Goal: Transaction & Acquisition: Purchase product/service

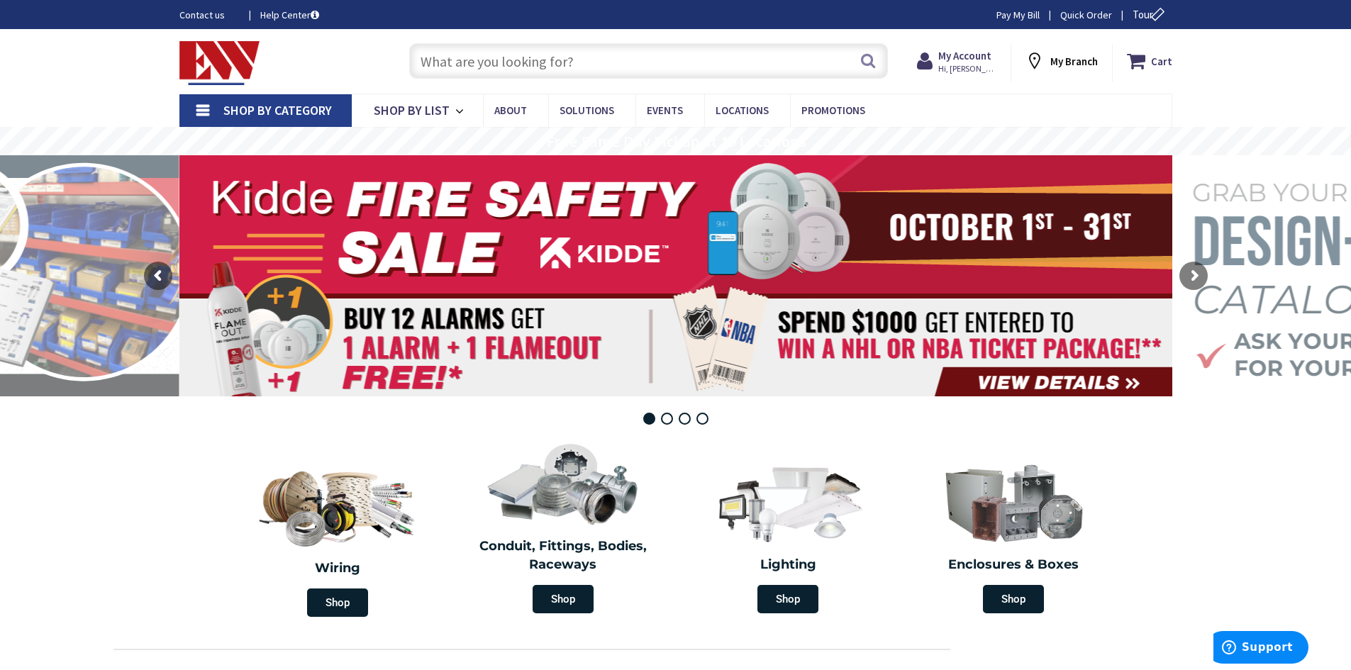
click at [552, 62] on input "text" at bounding box center [648, 60] width 479 height 35
paste input "AHU_ReadOnly"
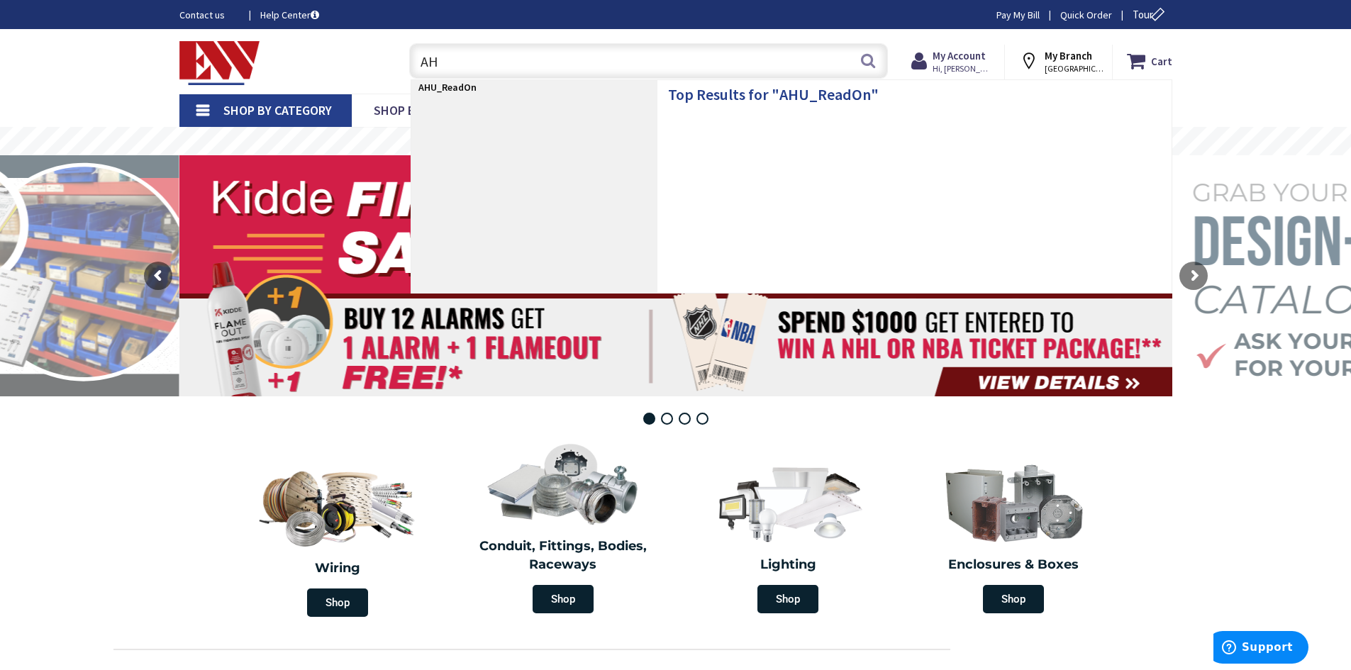
type input "A"
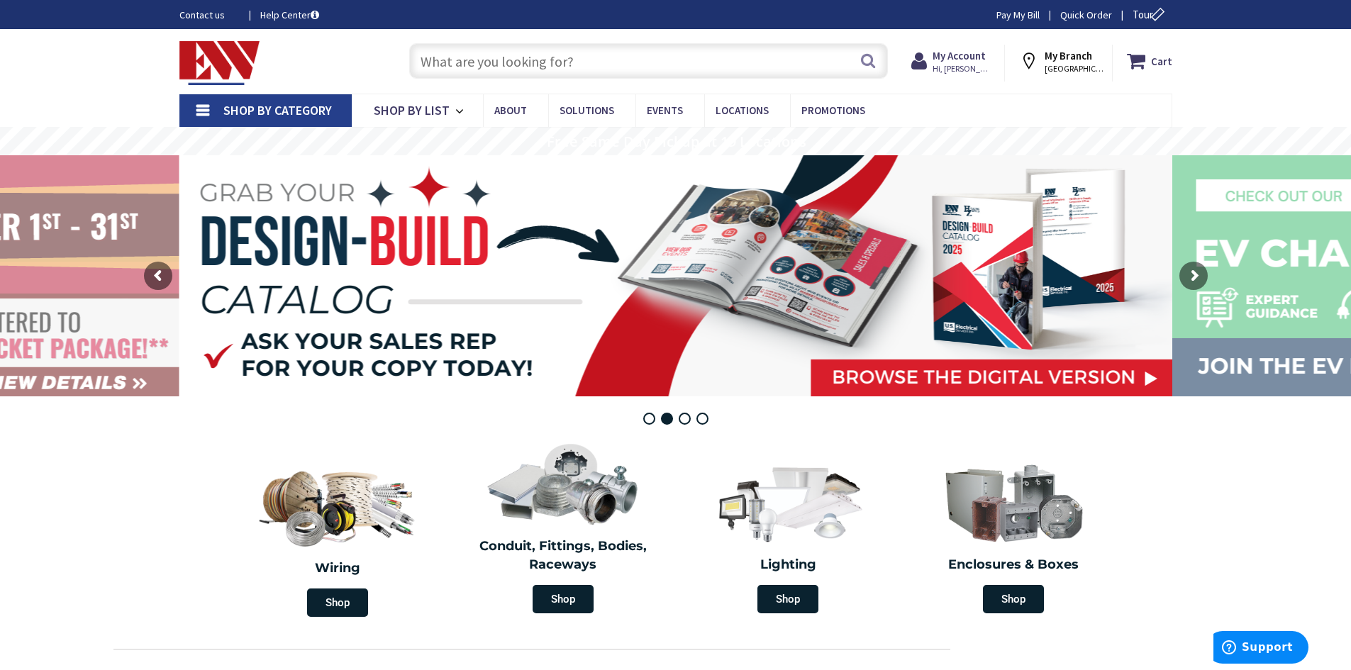
click at [447, 60] on input "text" at bounding box center [648, 60] width 479 height 35
paste input "UGTH4213CMEP"
type input "UGTH4213CMEP"
click at [868, 60] on button "Search" at bounding box center [868, 61] width 18 height 32
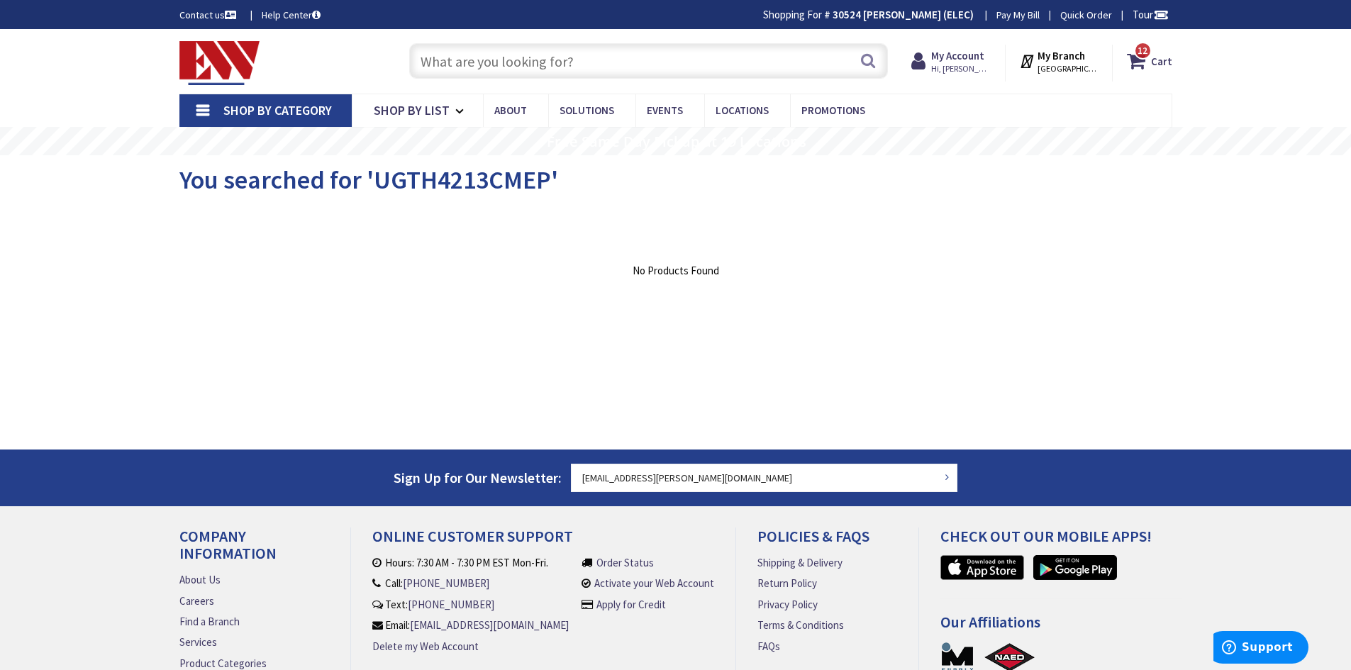
click at [520, 65] on input "text" at bounding box center [648, 60] width 479 height 35
paste input "hwVlvOut"
type input "hwVlvOut"
click at [865, 62] on button "Search" at bounding box center [868, 61] width 18 height 32
click at [582, 57] on input "text" at bounding box center [648, 60] width 479 height 35
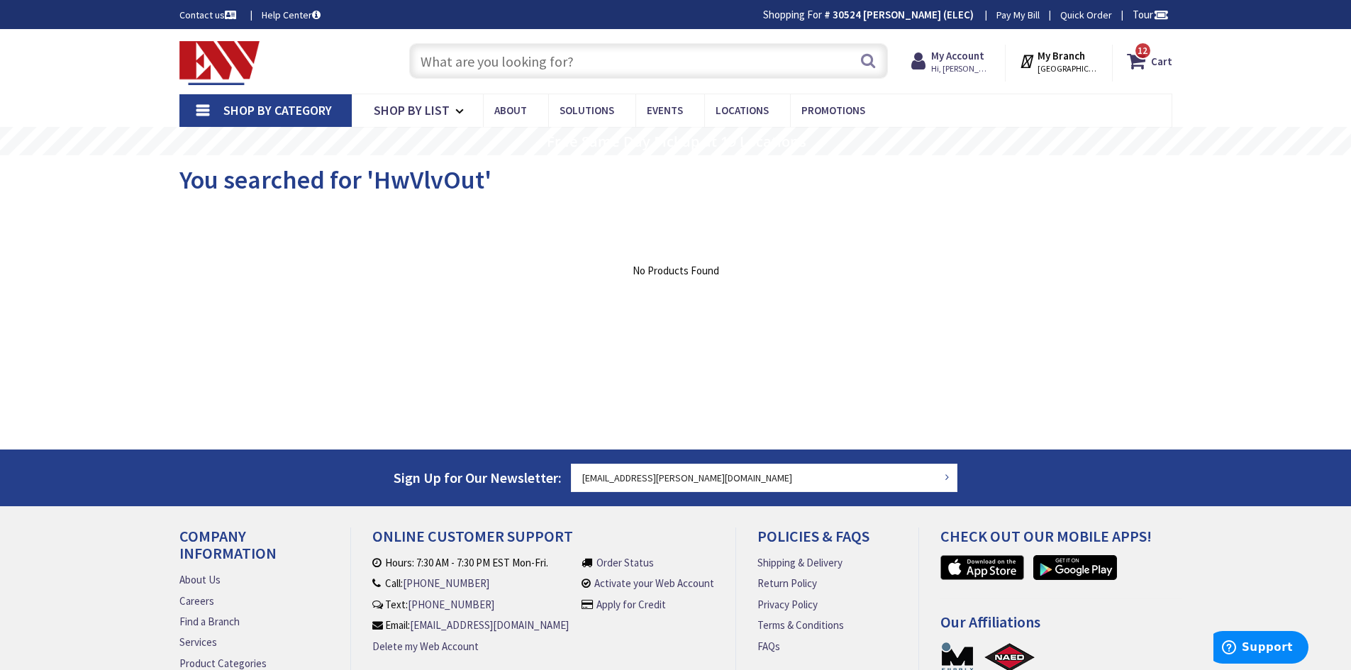
paste input "hwVlvOut"
drag, startPoint x: 491, startPoint y: 67, endPoint x: 381, endPoint y: 68, distance: 109.9
click at [381, 68] on div "Toggle Nav hwVlvOut Search 12 12 12 items Cart My Cart 12" at bounding box center [676, 62] width 1014 height 48
paste input "U7040-XL-TG"
type input "U7040-XL-TG"
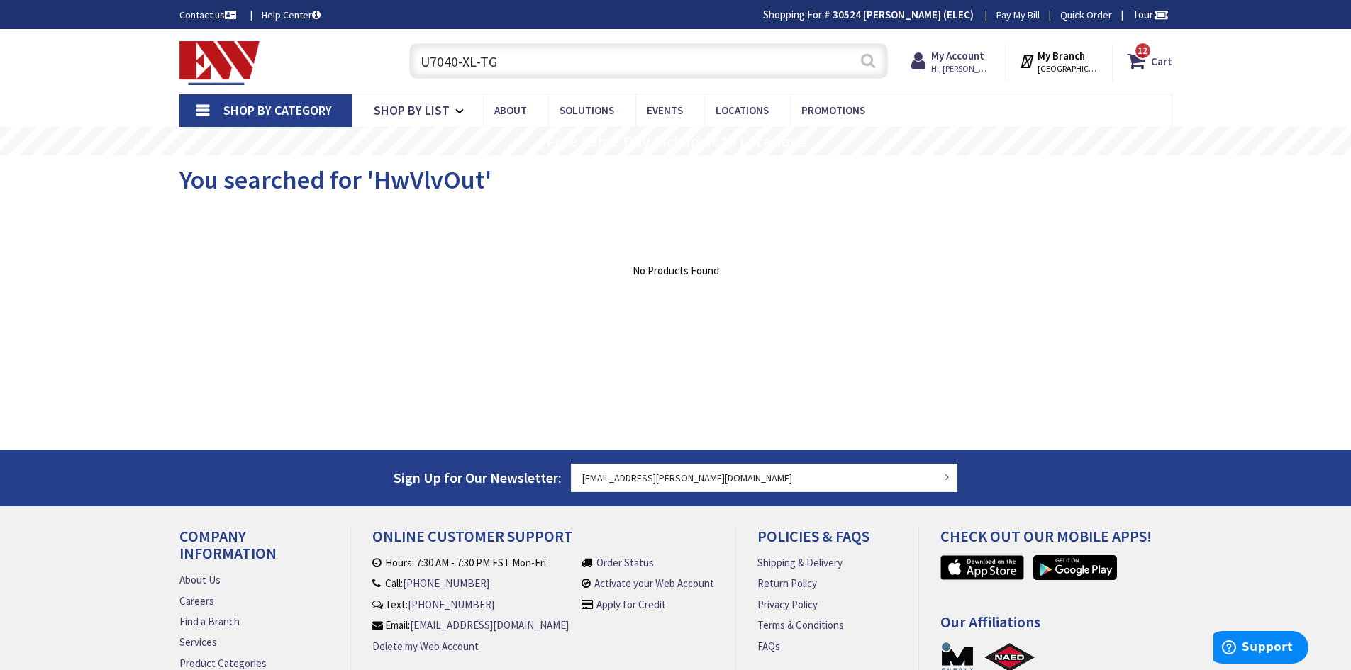
click at [864, 57] on button "Search" at bounding box center [868, 61] width 18 height 32
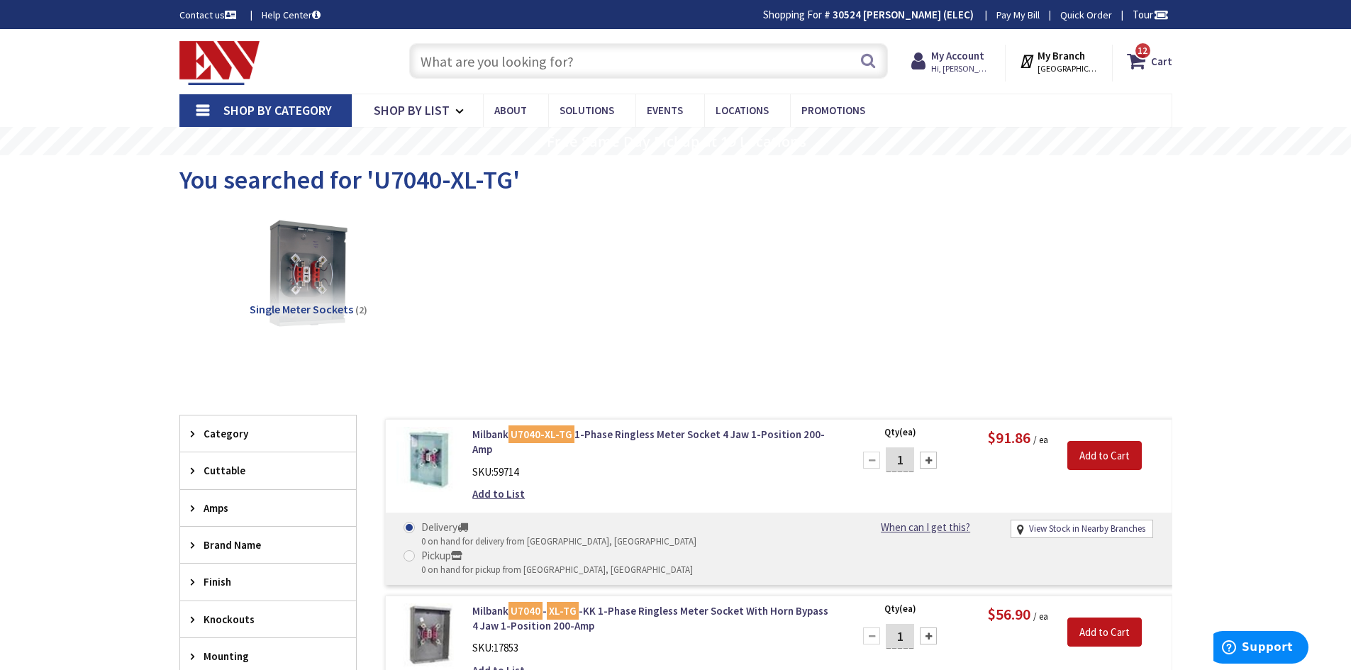
click at [428, 461] on img at bounding box center [429, 460] width 66 height 66
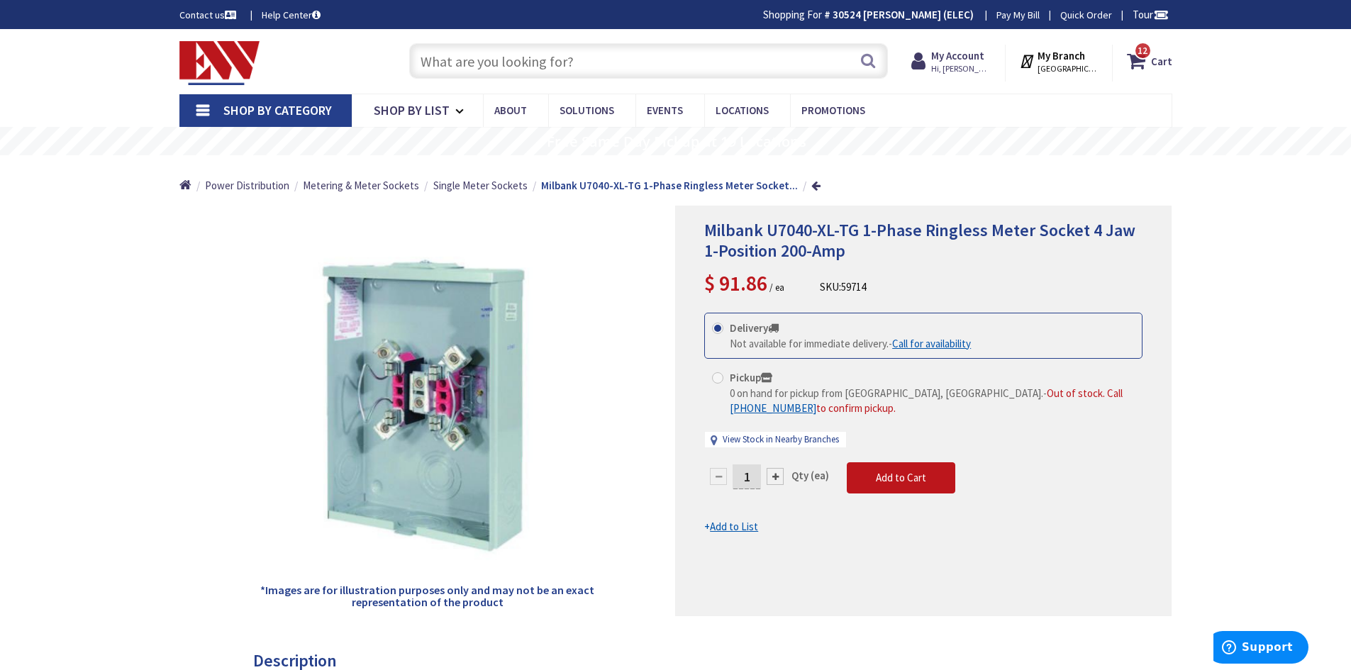
click at [571, 61] on input "text" at bounding box center [648, 60] width 479 height 35
paste input "U5934-XL-BLG"
type input "U5934-XL-BLG"
click at [864, 60] on button "Search" at bounding box center [868, 61] width 18 height 32
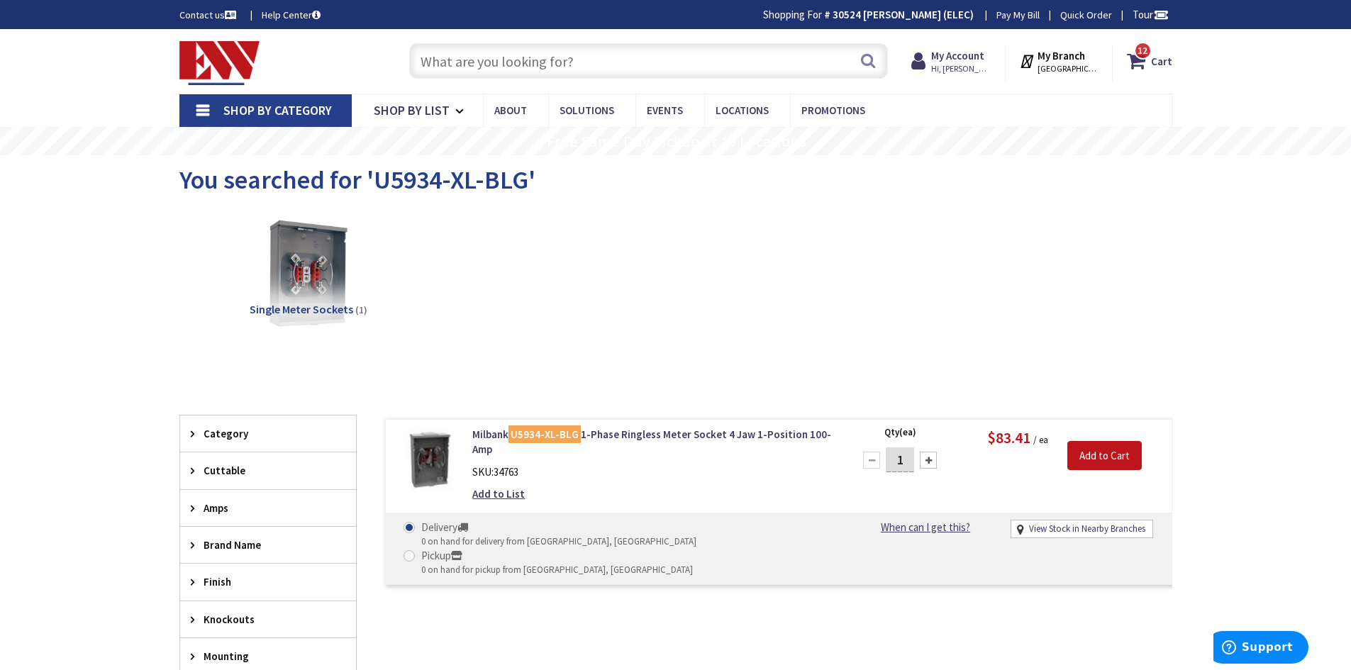
click at [621, 56] on input "text" at bounding box center [648, 60] width 479 height 35
paste input "U4175-RL-BLG"
type input "U4175-RL-BLG"
click at [864, 63] on button "Search" at bounding box center [868, 61] width 18 height 32
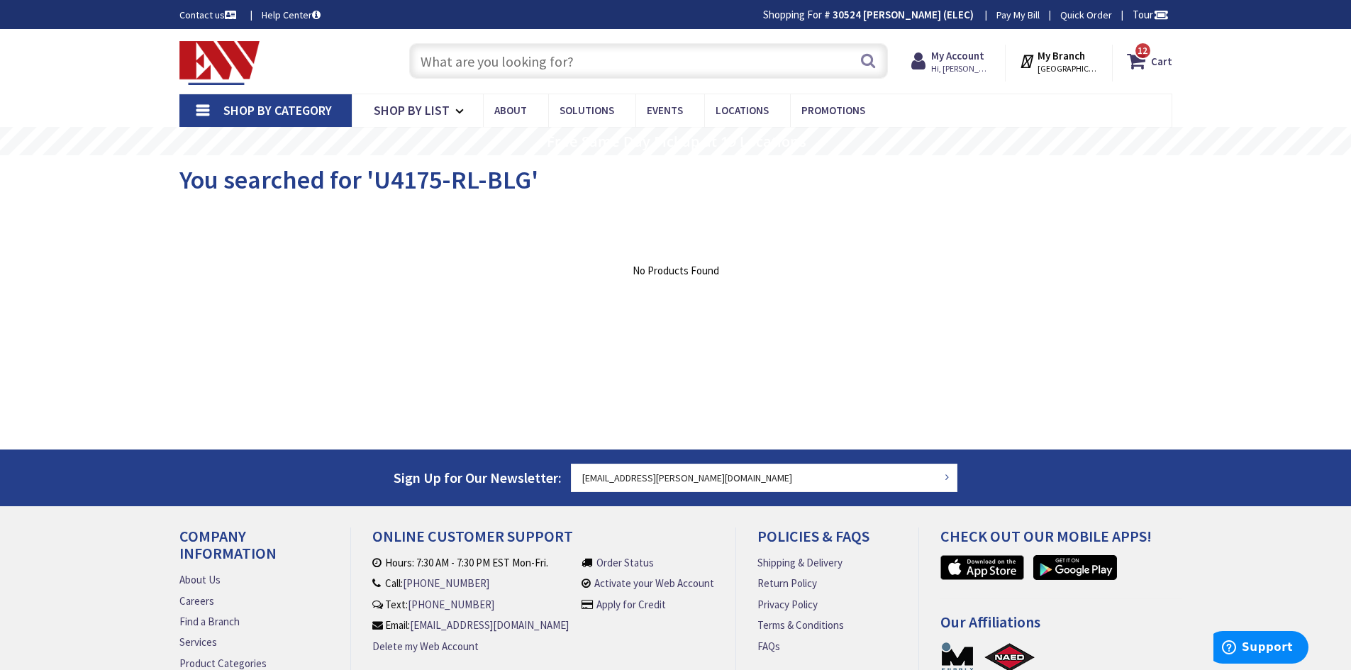
click at [600, 63] on input "text" at bounding box center [648, 60] width 479 height 35
paste input "ductDiffPrs1"
type input "ductDiffPrs1"
drag, startPoint x: 525, startPoint y: 74, endPoint x: 385, endPoint y: 80, distance: 140.5
click at [385, 80] on div "Toggle Nav ductDiffPrs1 Search 12 12 12 items Cart My Cart" at bounding box center [676, 62] width 1014 height 48
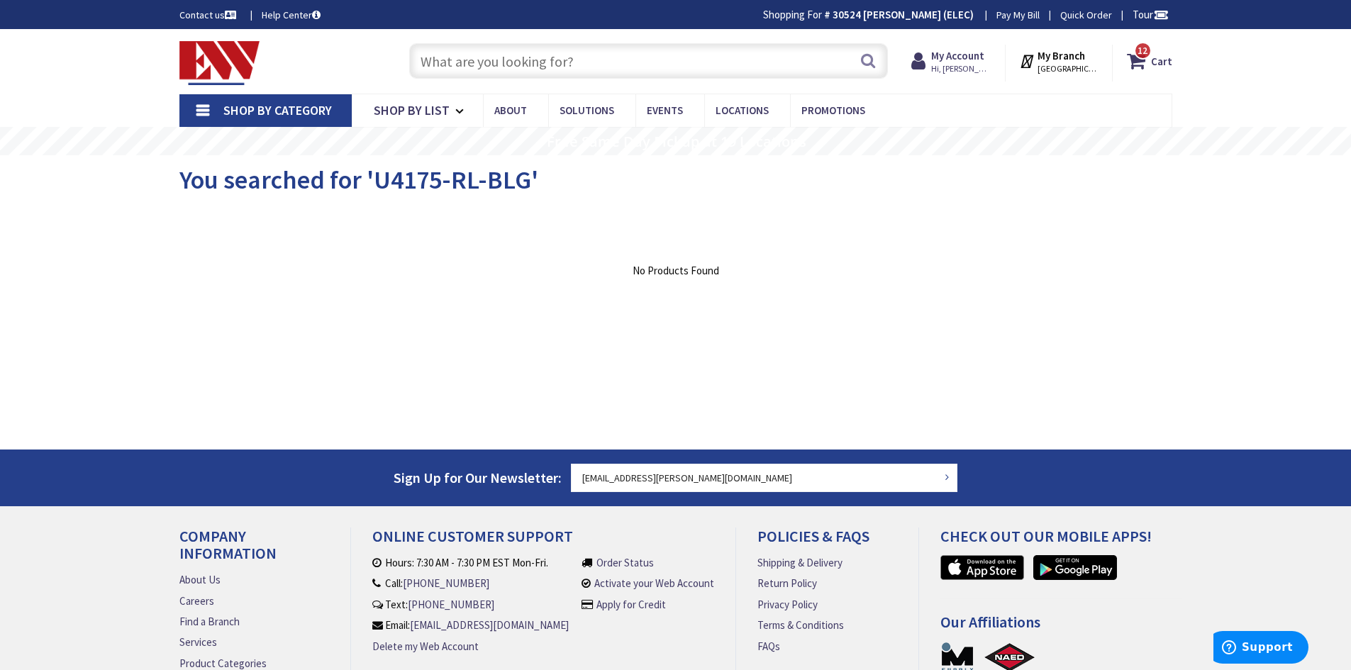
paste input "U7040-XL-TG"
type input "U7040-XL-TG"
click at [866, 64] on button "Search" at bounding box center [868, 61] width 18 height 32
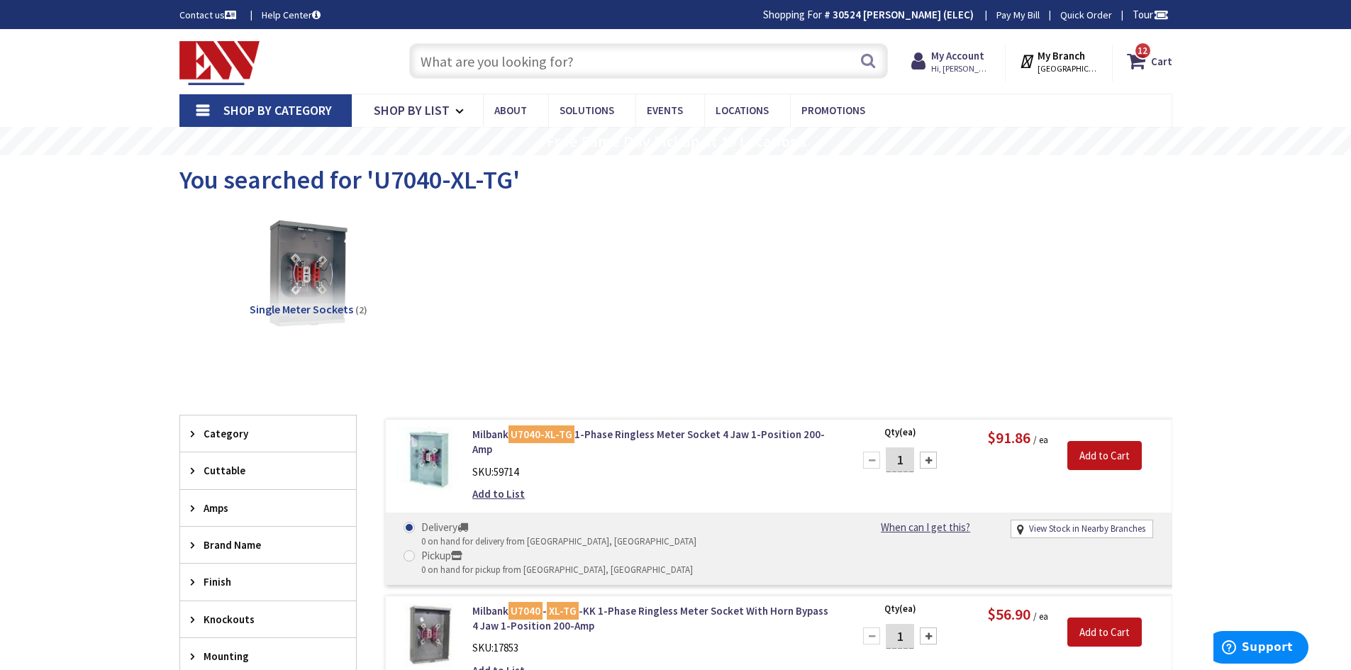
click at [613, 59] on input "text" at bounding box center [648, 60] width 479 height 35
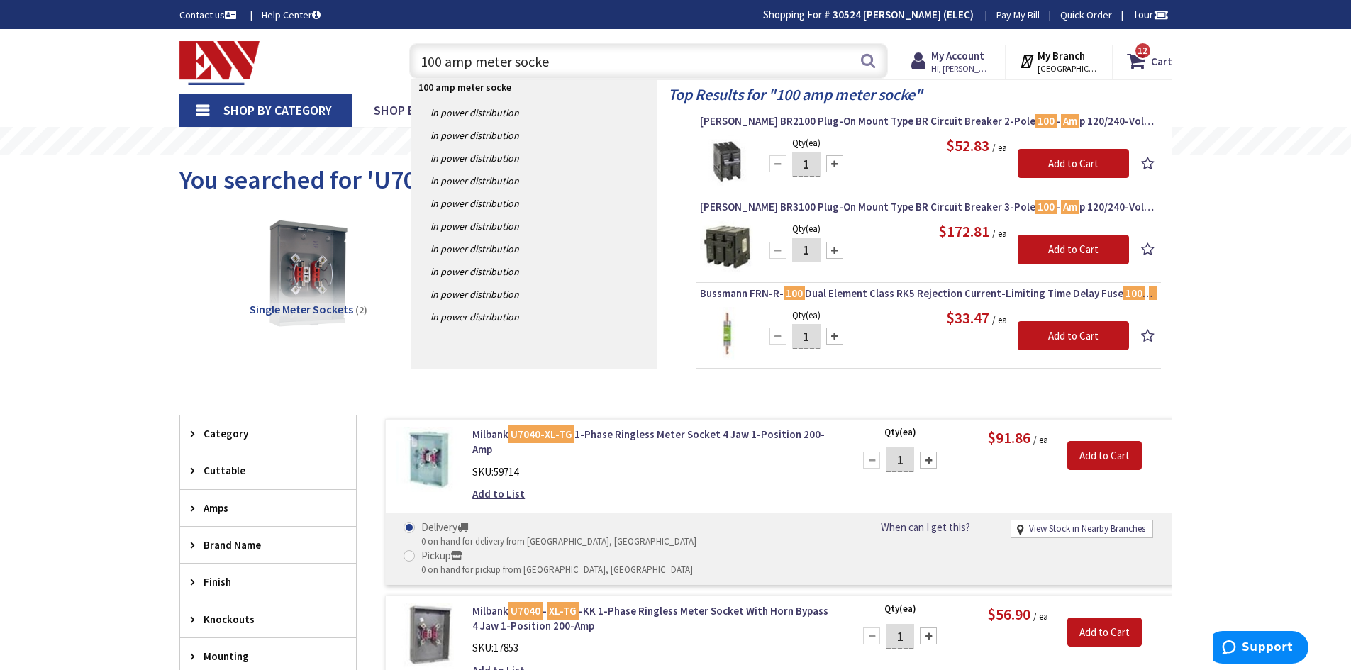
type input "100 amp meter socket"
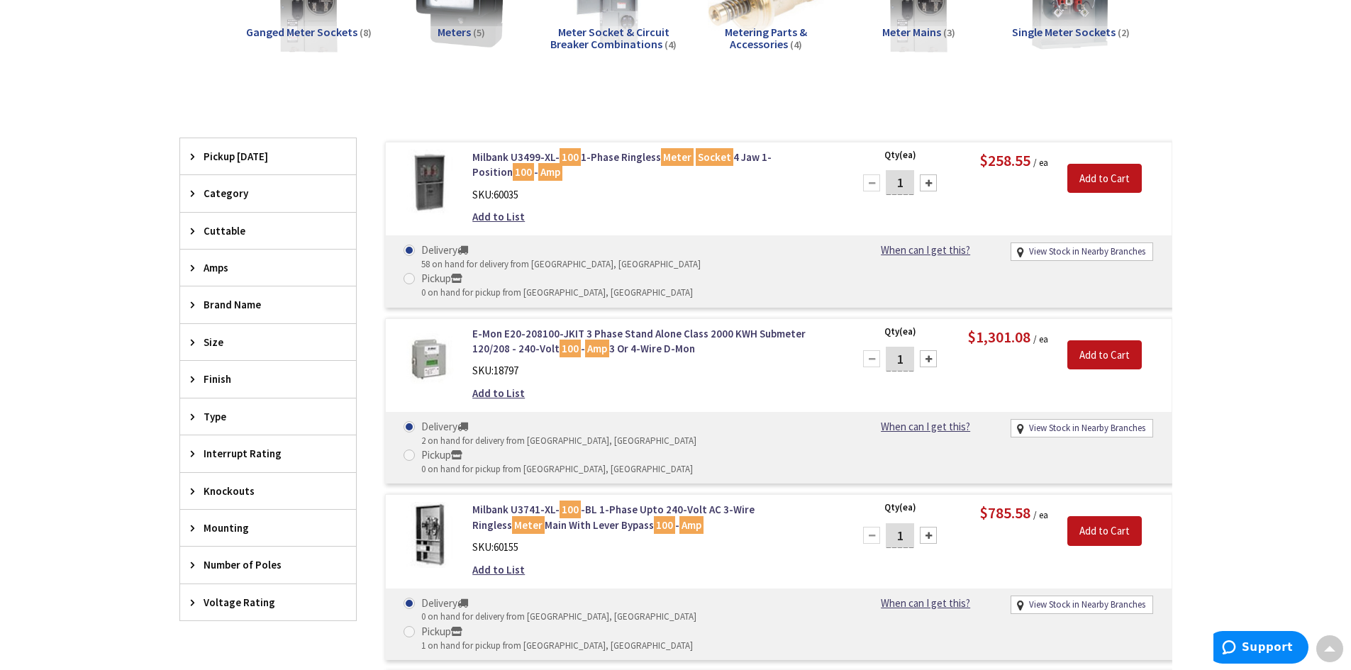
scroll to position [206, 0]
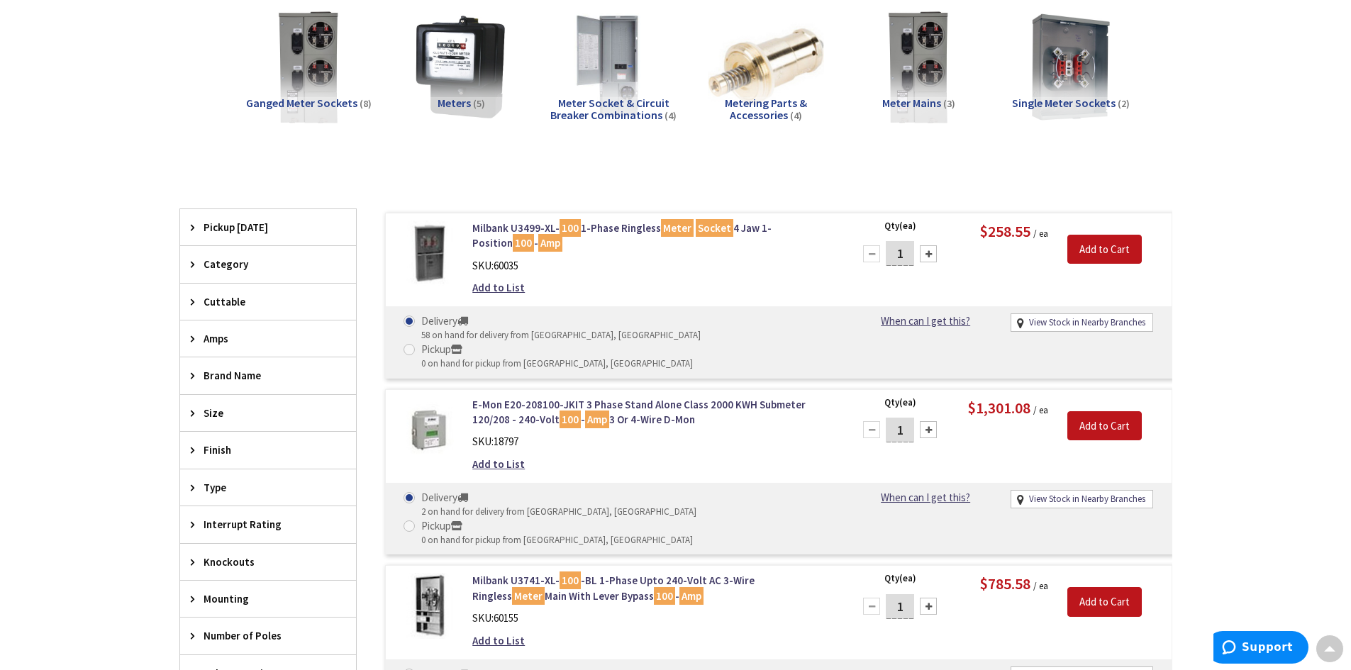
click at [436, 260] on img at bounding box center [429, 254] width 66 height 66
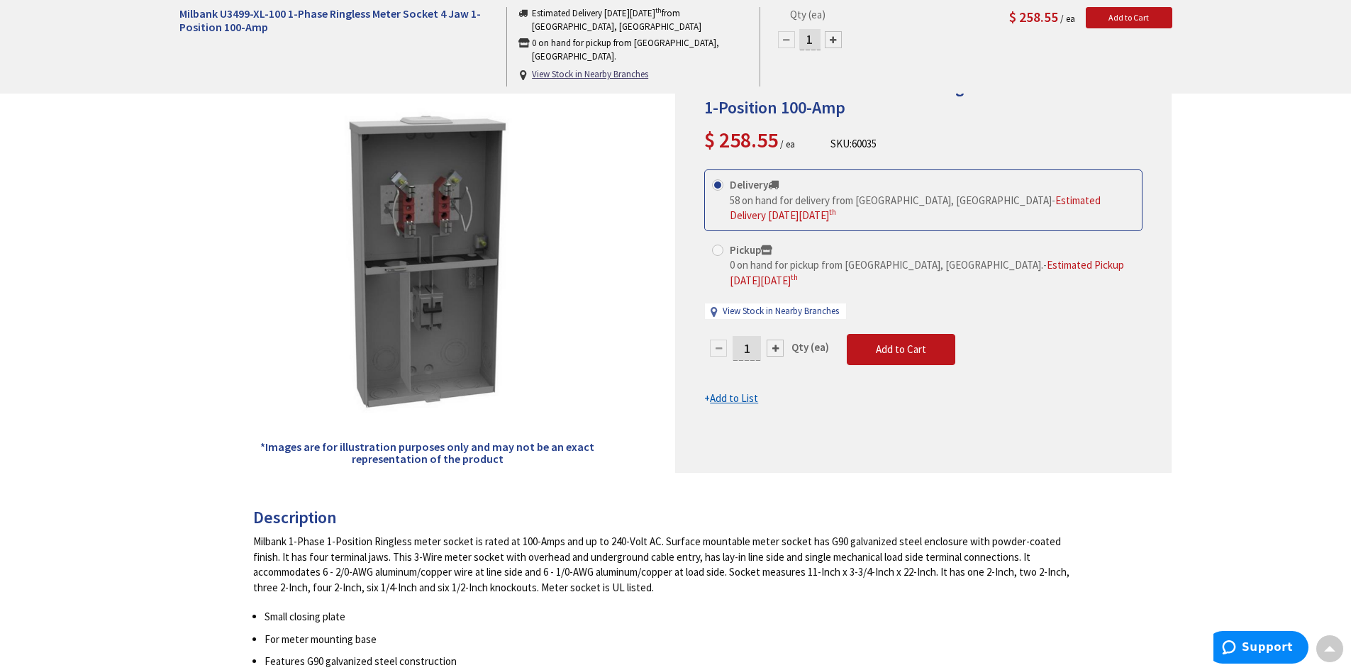
scroll to position [142, 0]
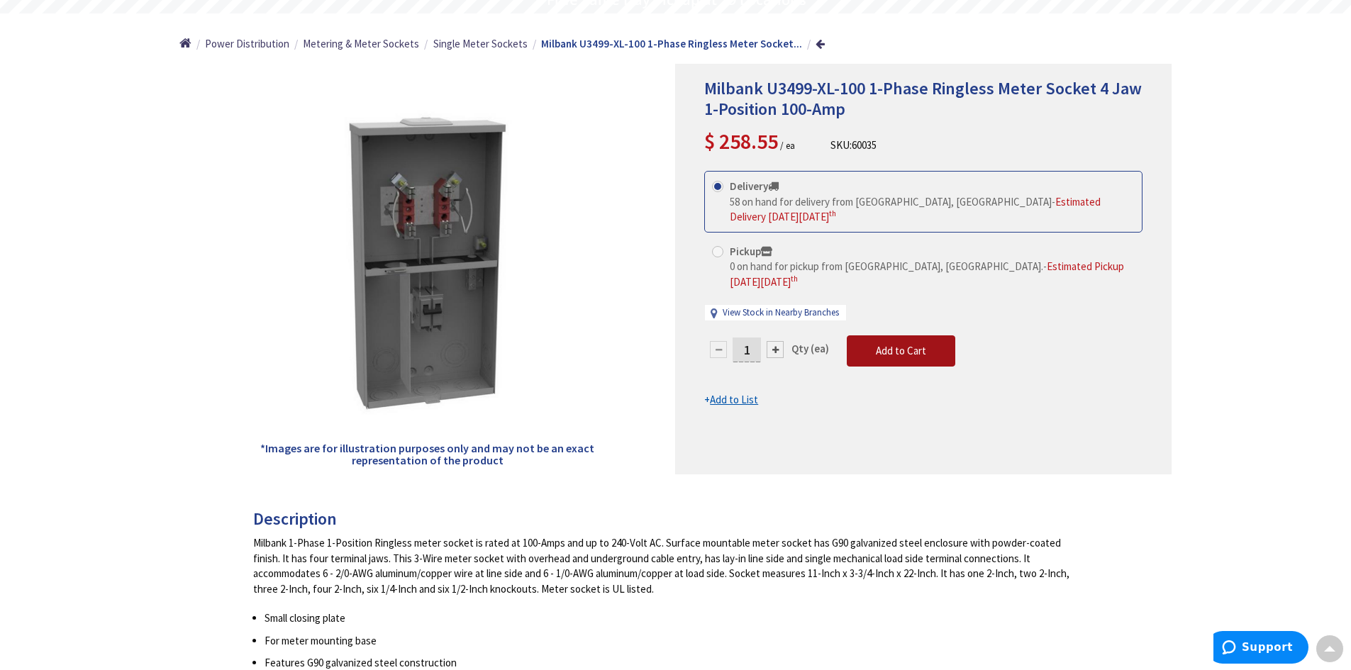
click at [894, 344] on span "Add to Cart" at bounding box center [901, 350] width 50 height 13
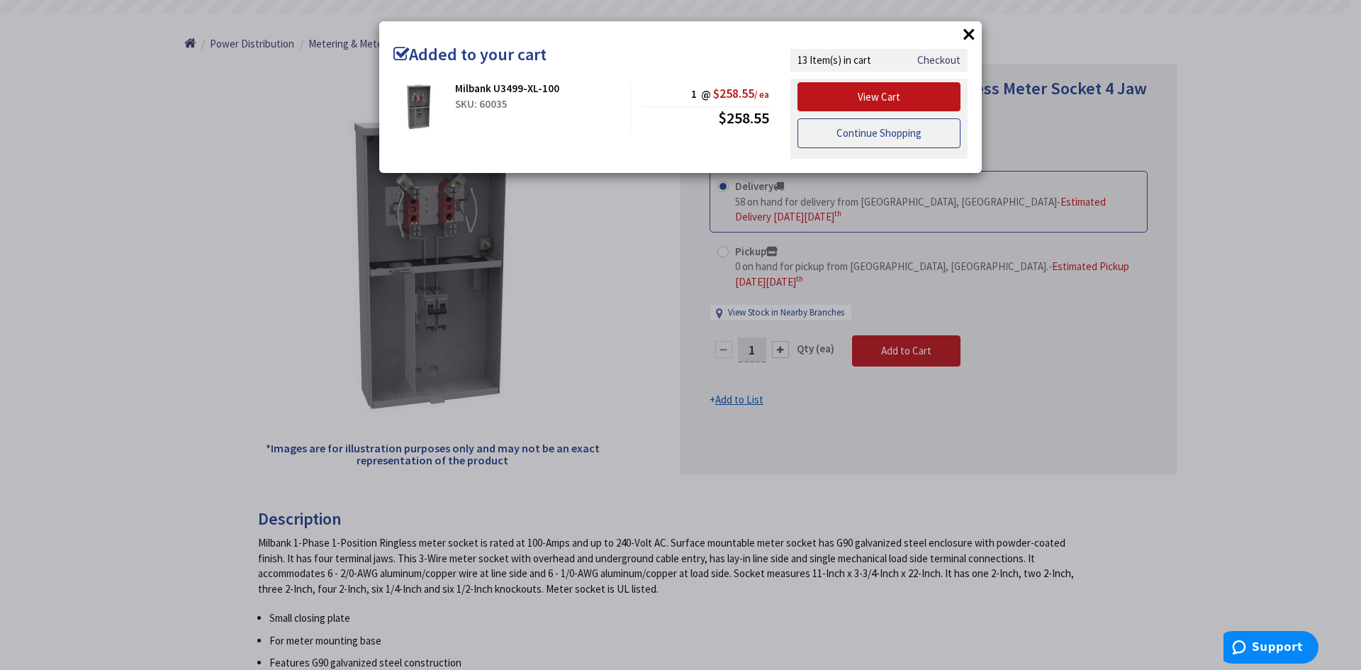
click at [862, 131] on link "Continue Shopping" at bounding box center [879, 133] width 163 height 30
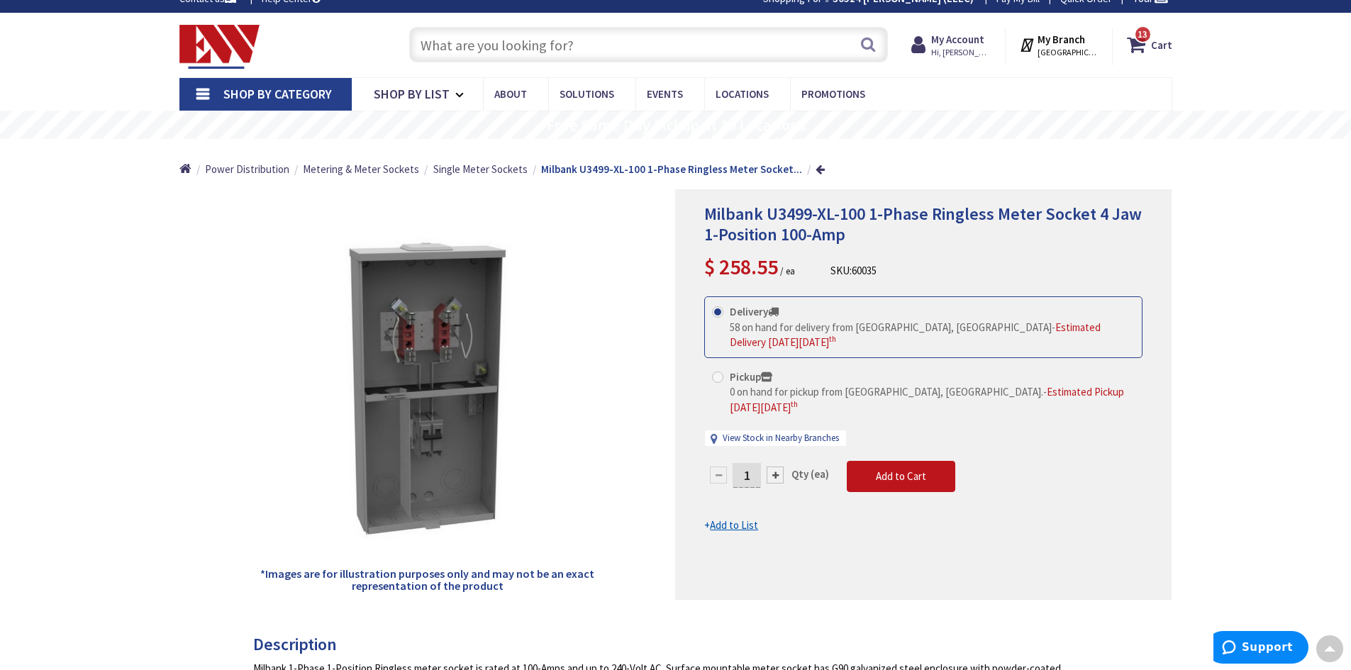
scroll to position [0, 0]
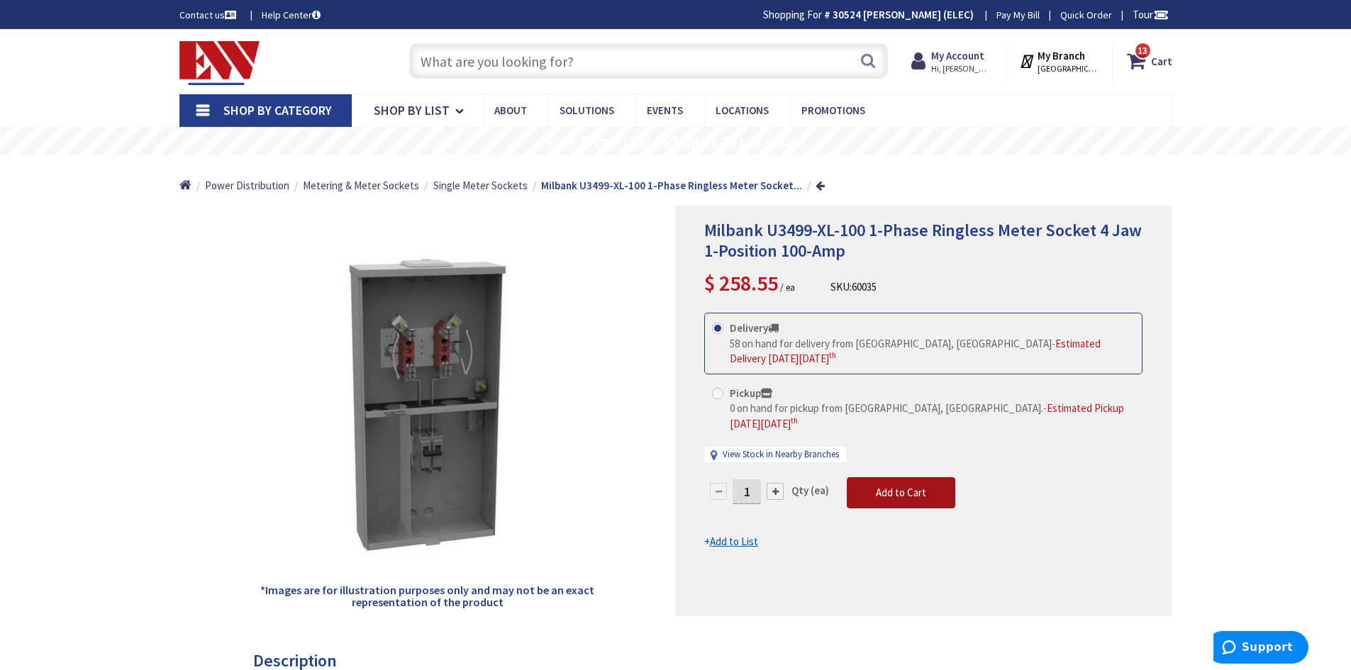
click at [905, 486] on span "Add to Cart" at bounding box center [901, 492] width 50 height 13
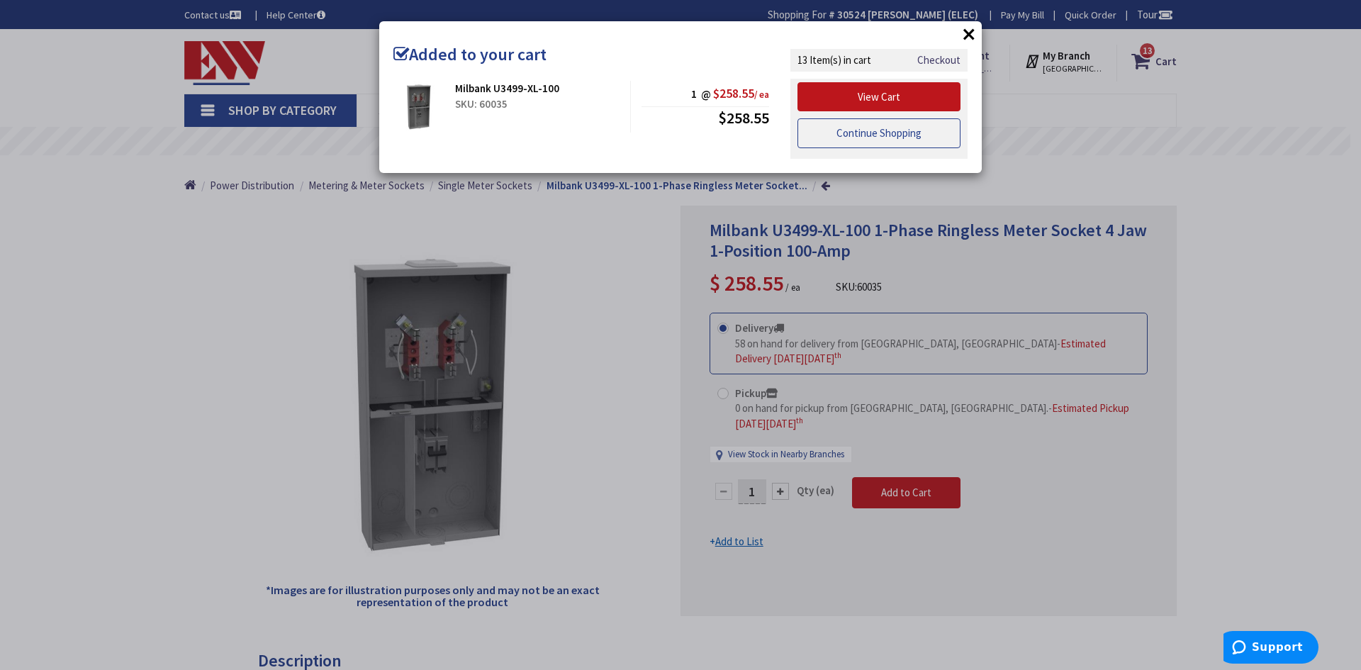
click at [851, 131] on link "Continue Shopping" at bounding box center [879, 133] width 163 height 30
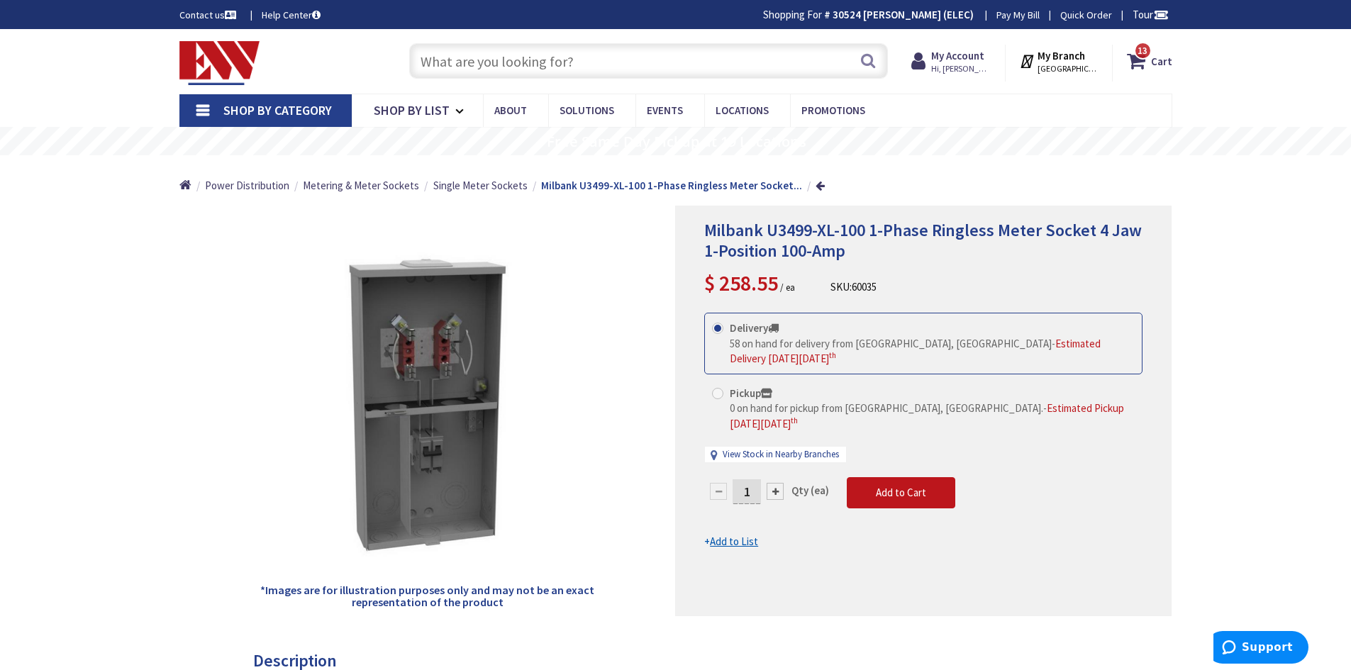
click at [562, 60] on input "text" at bounding box center [648, 60] width 479 height 35
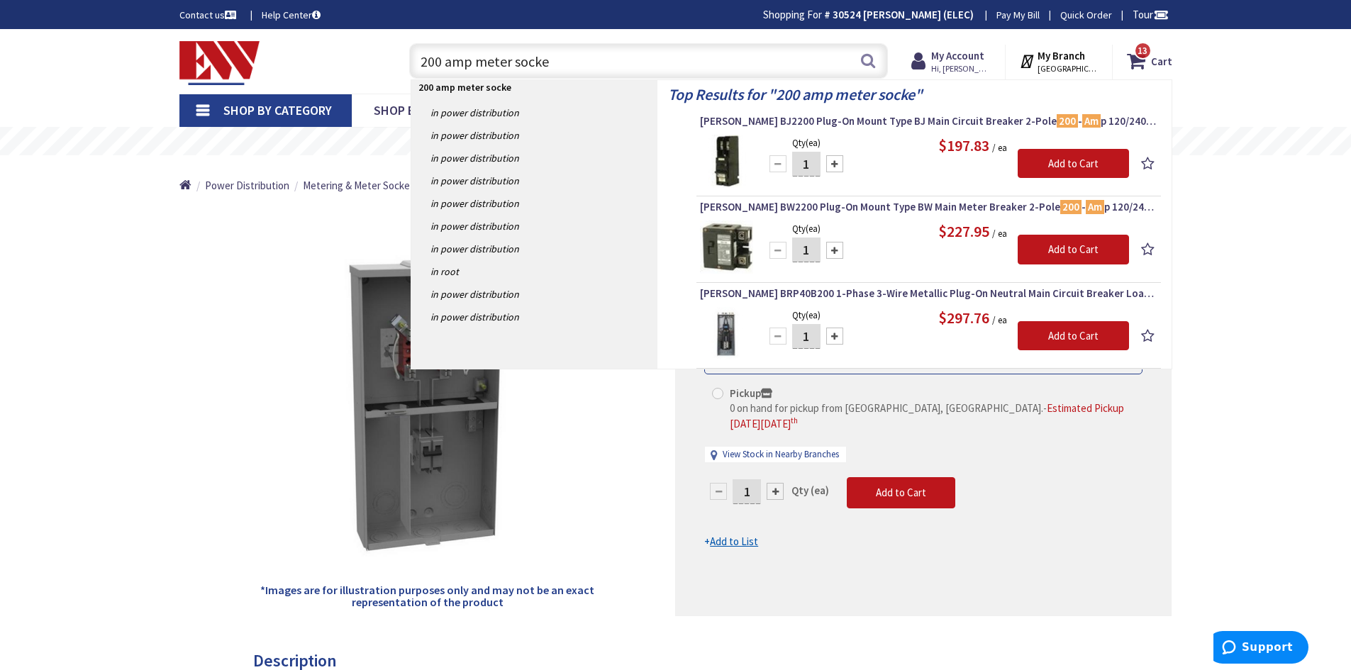
type input "200 amp meter socket"
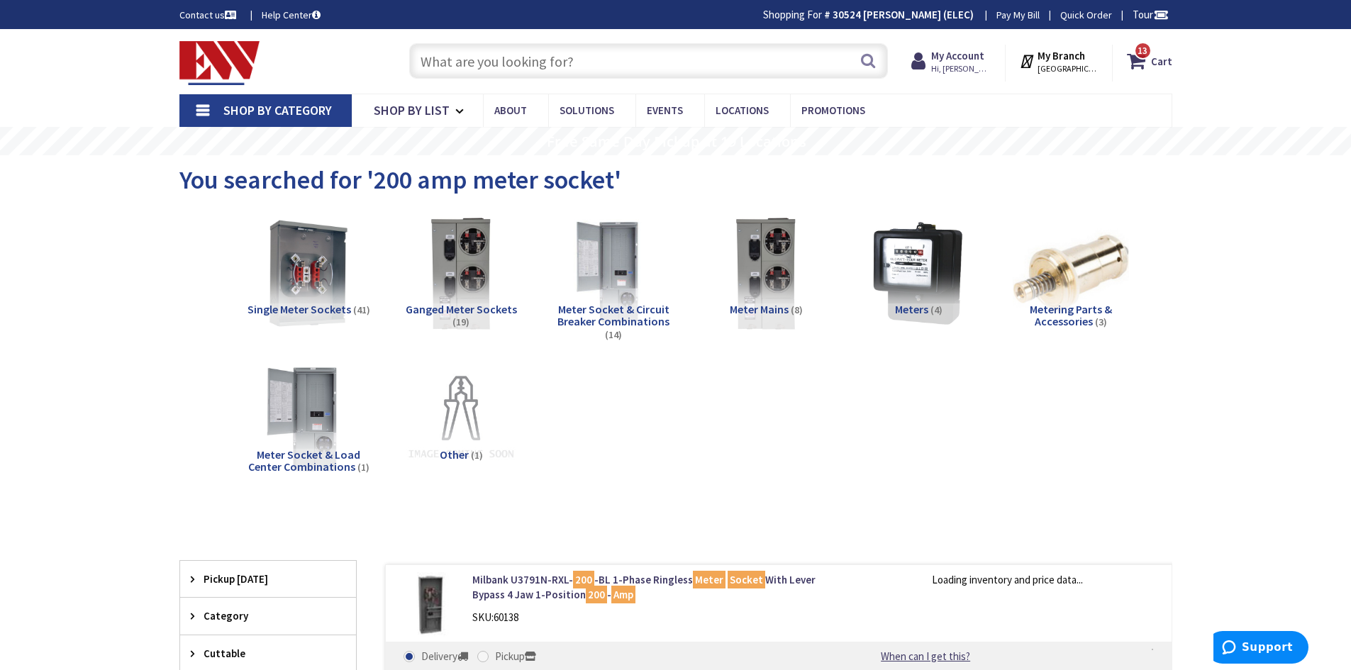
click at [308, 307] on span "Single Meter Sockets" at bounding box center [299, 309] width 104 height 14
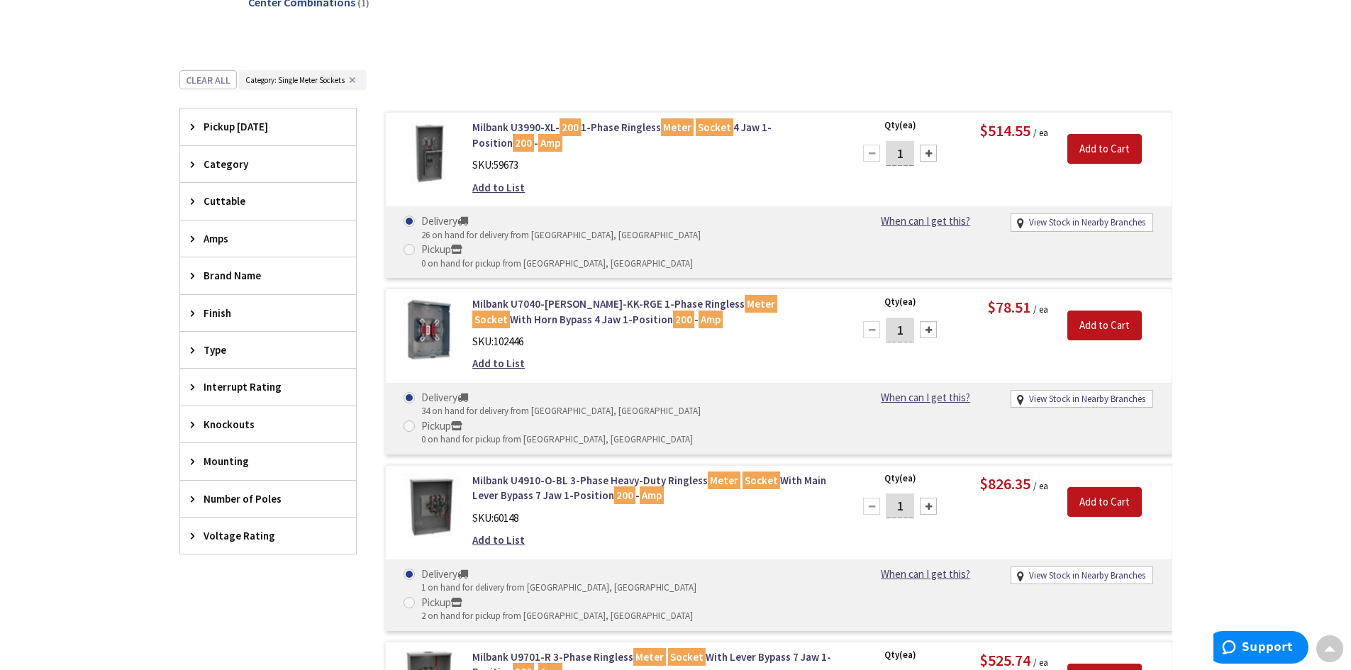
scroll to position [464, 0]
click at [193, 348] on icon at bounding box center [196, 350] width 11 height 11
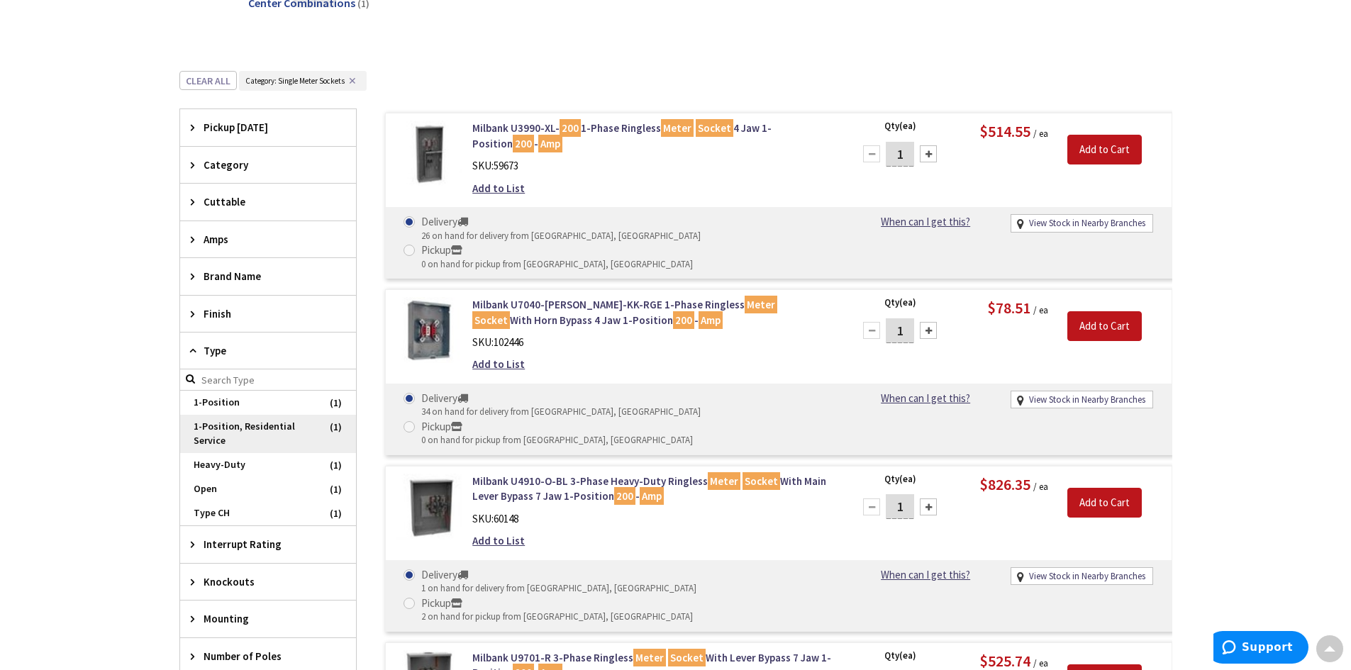
click at [224, 428] on span "1-Position, Residential Service" at bounding box center [268, 434] width 176 height 38
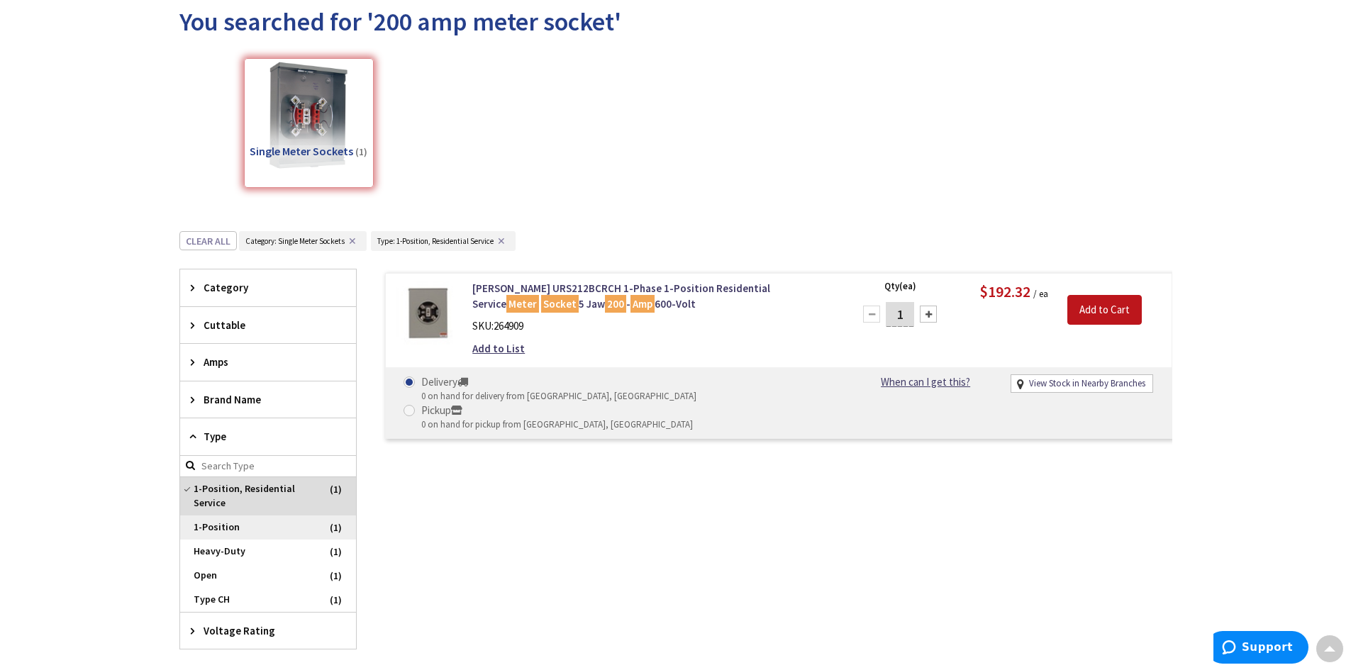
scroll to position [180, 0]
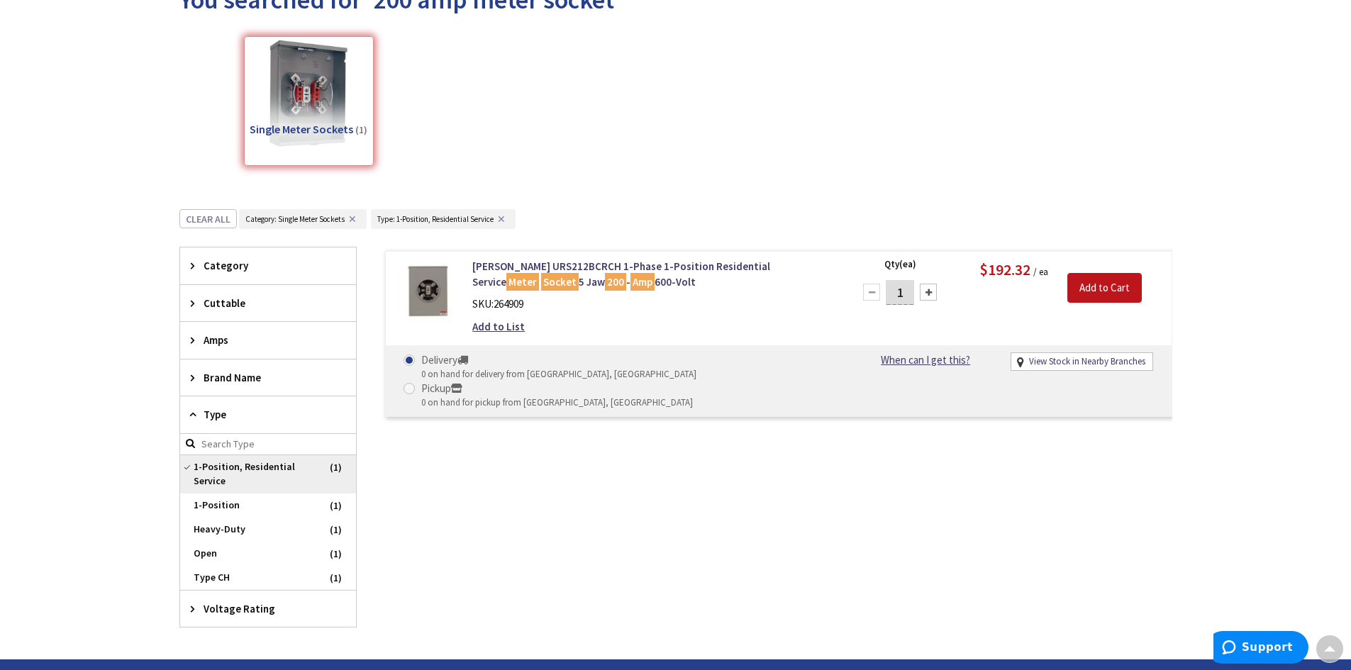
click at [218, 476] on span "1-Position, Residential Service" at bounding box center [268, 474] width 176 height 38
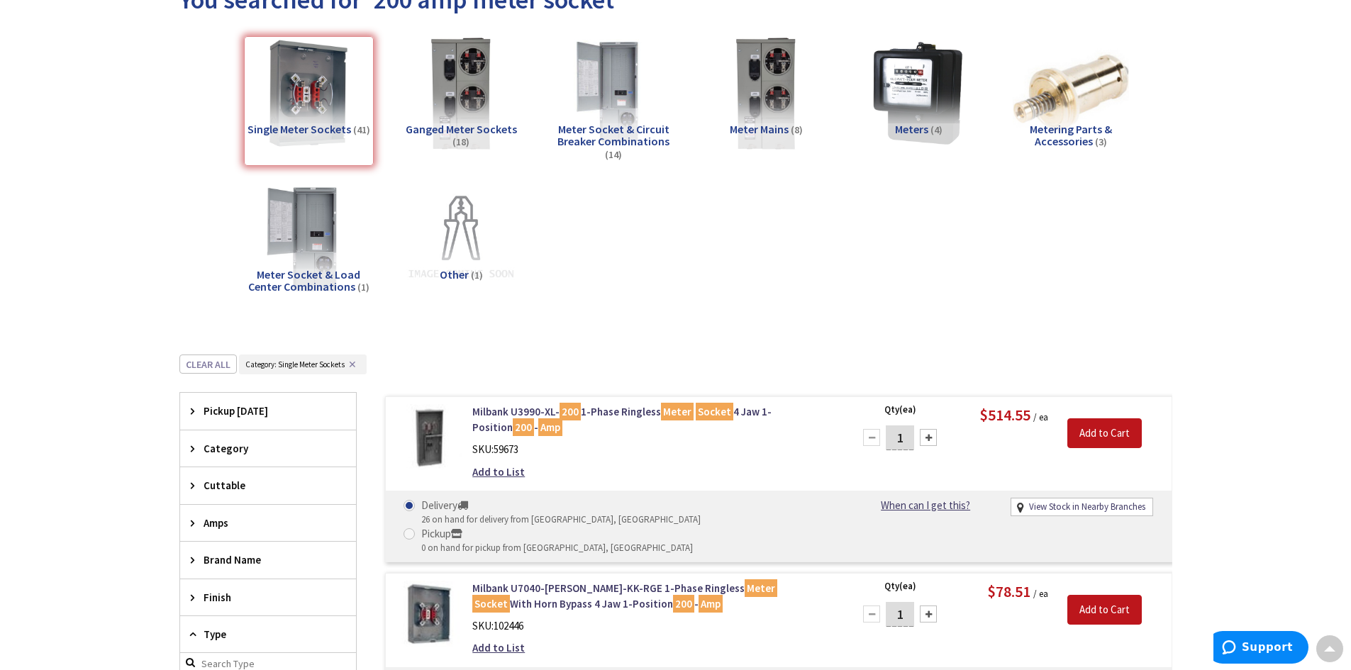
click at [189, 411] on div "Pickup [DATE]" at bounding box center [268, 411] width 176 height 36
click at [191, 411] on icon at bounding box center [196, 411] width 11 height 11
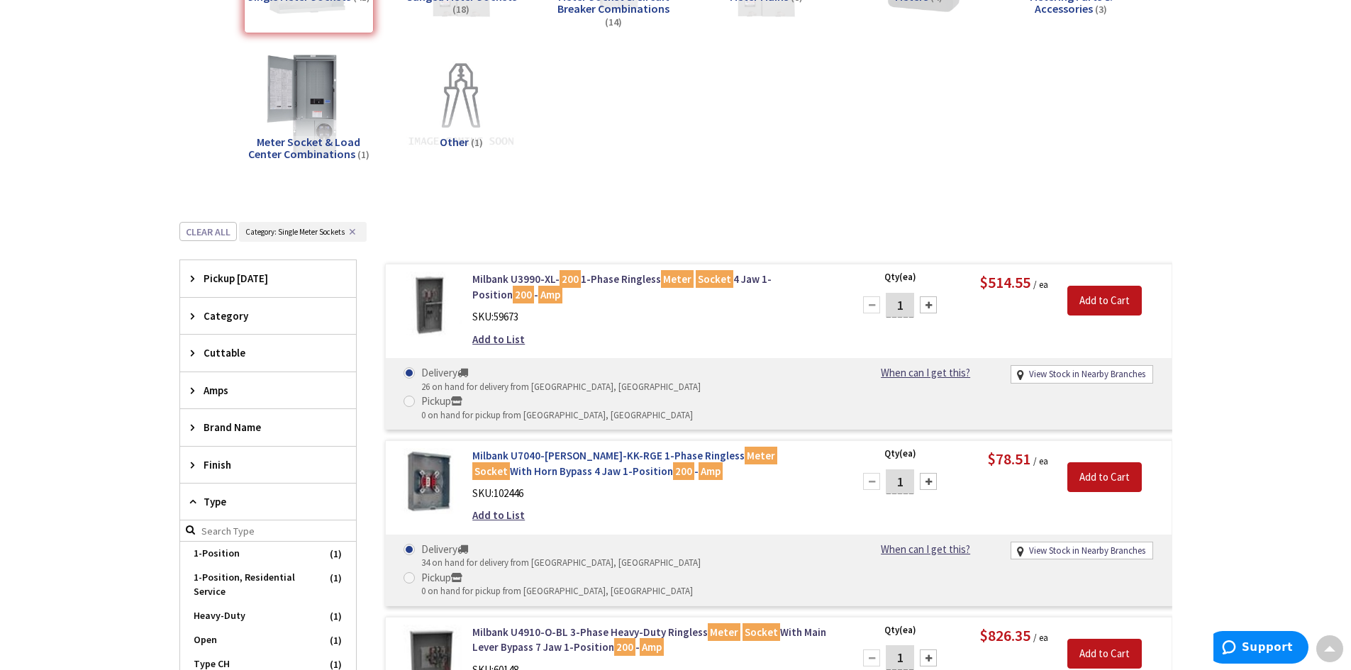
scroll to position [393, 0]
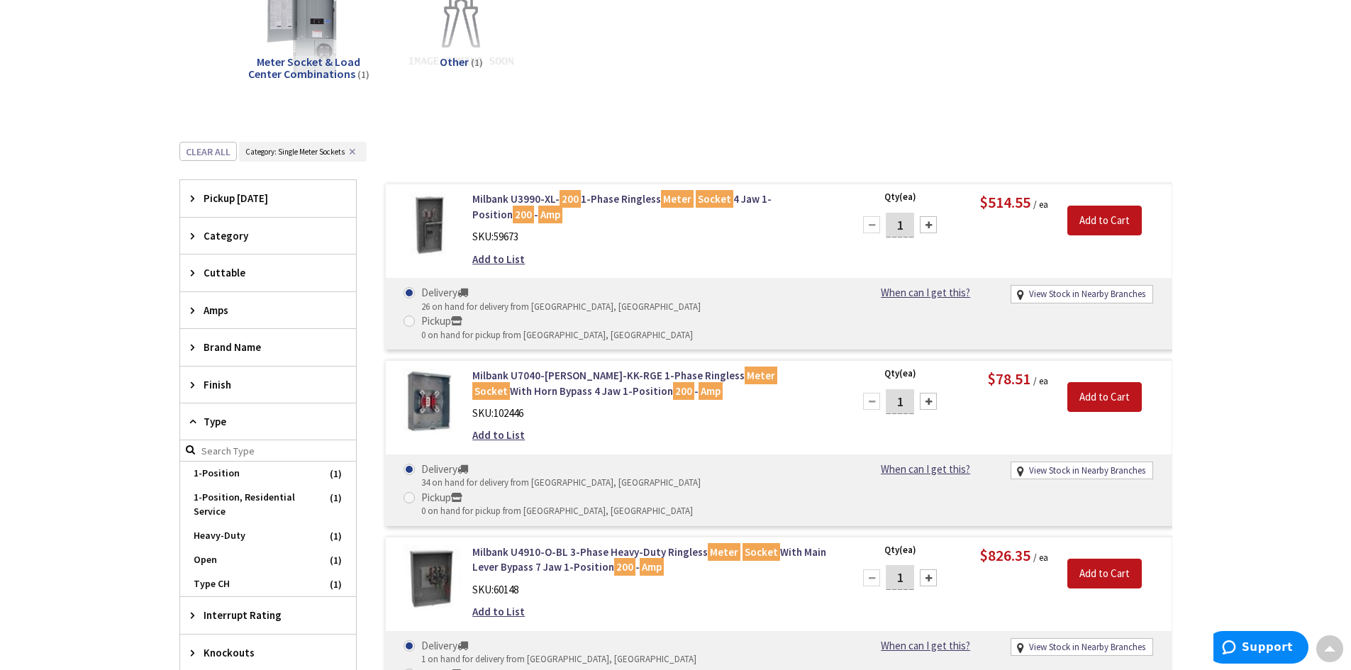
click at [201, 233] on icon at bounding box center [196, 235] width 11 height 11
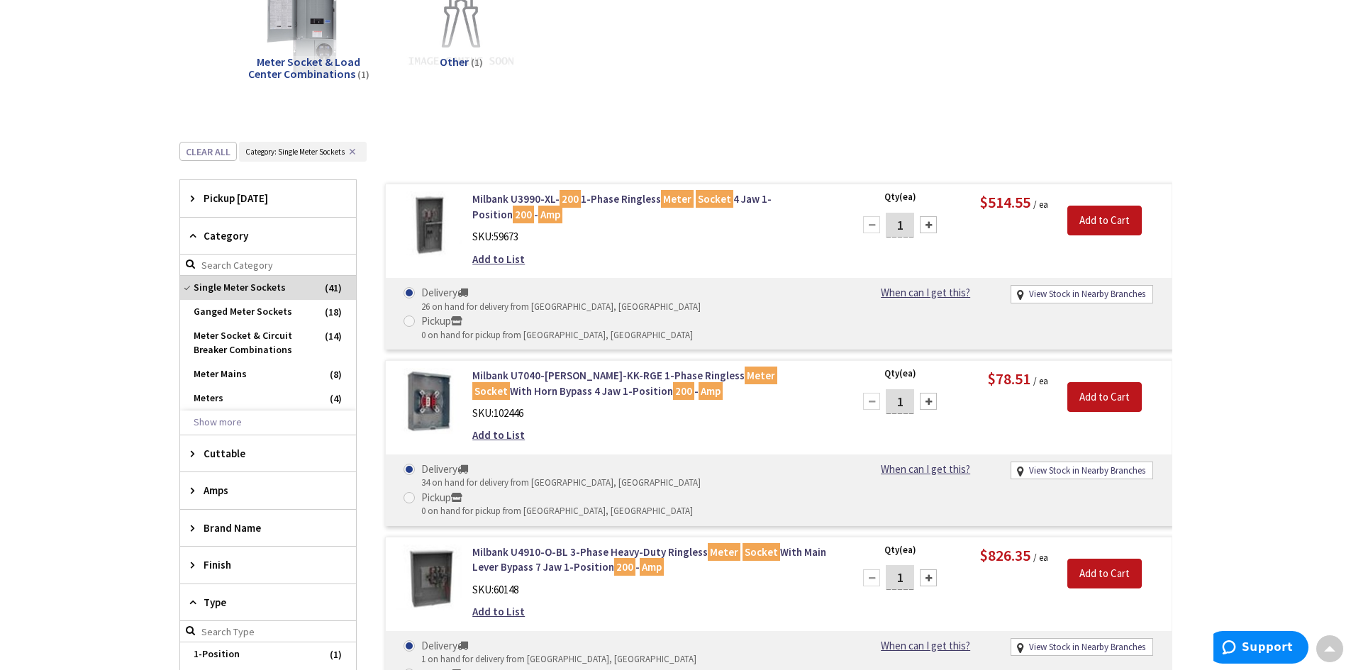
click at [201, 233] on icon at bounding box center [196, 235] width 11 height 11
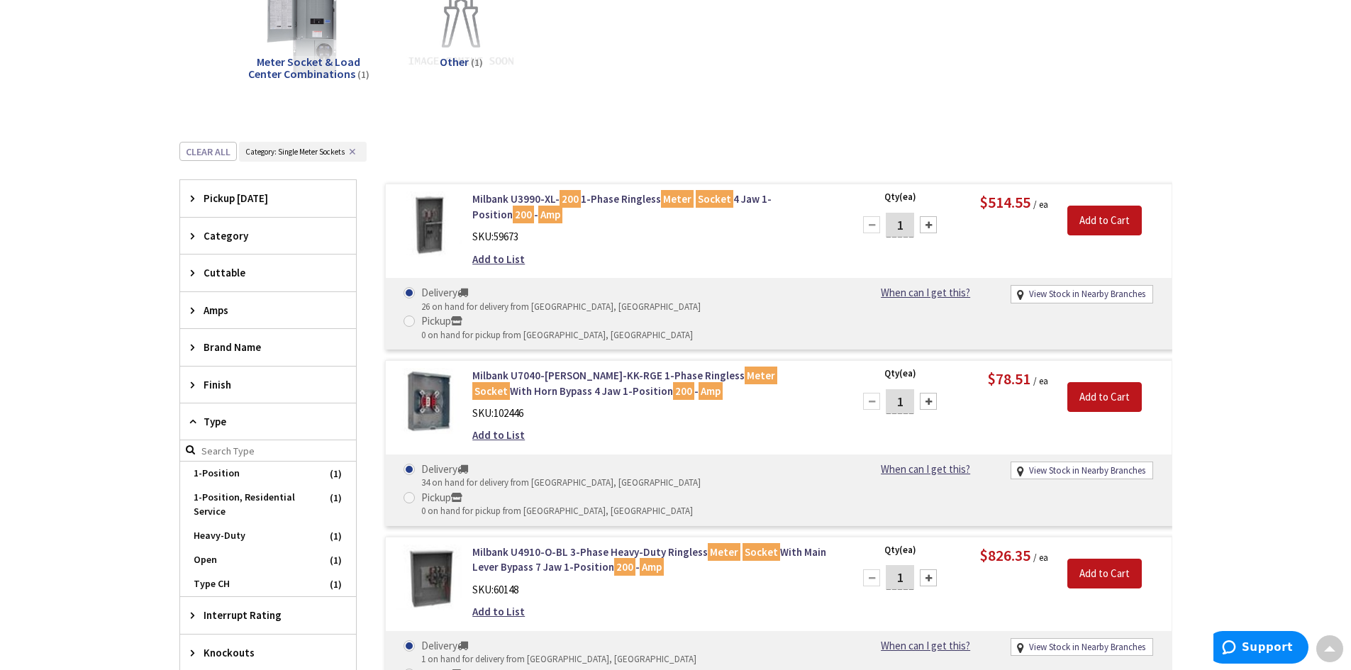
click at [211, 310] on span "Amps" at bounding box center [261, 310] width 116 height 15
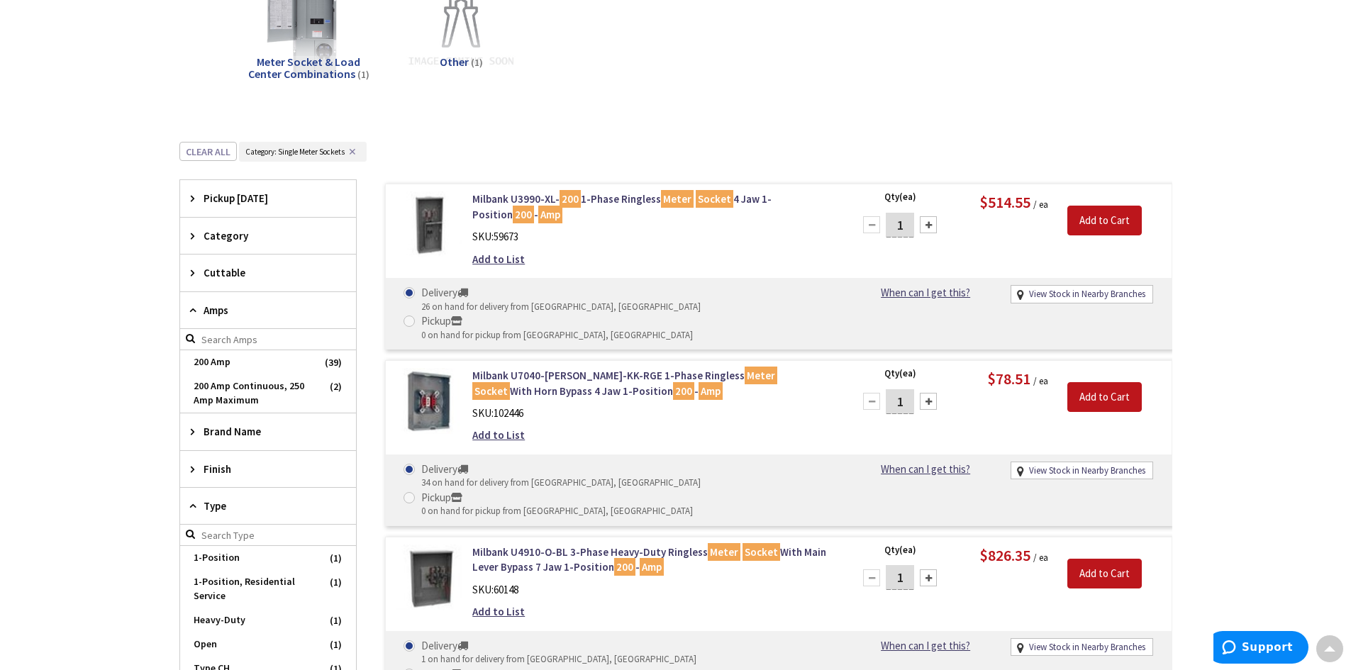
click at [130, 337] on div "Skip to Content Toggle Nav Search 13 13 13 items Cart 13" at bounding box center [675, 528] width 1351 height 1784
click at [202, 305] on div "Amps" at bounding box center [268, 310] width 176 height 37
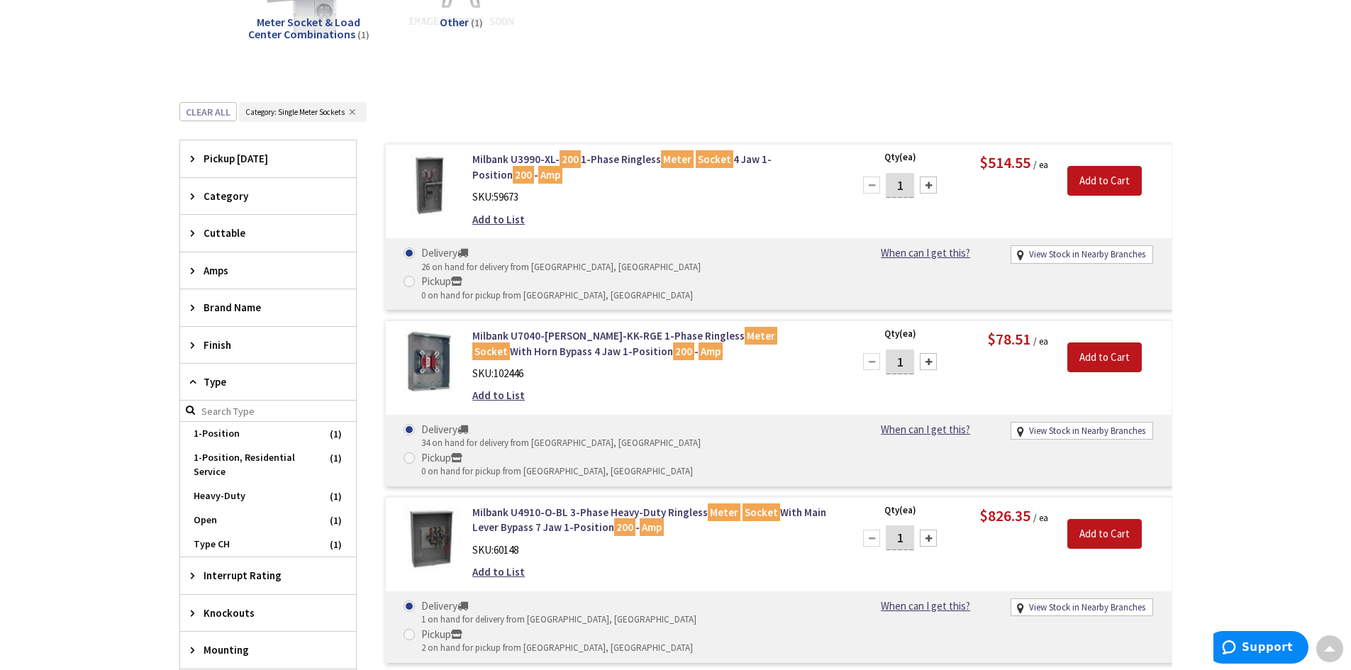
scroll to position [535, 0]
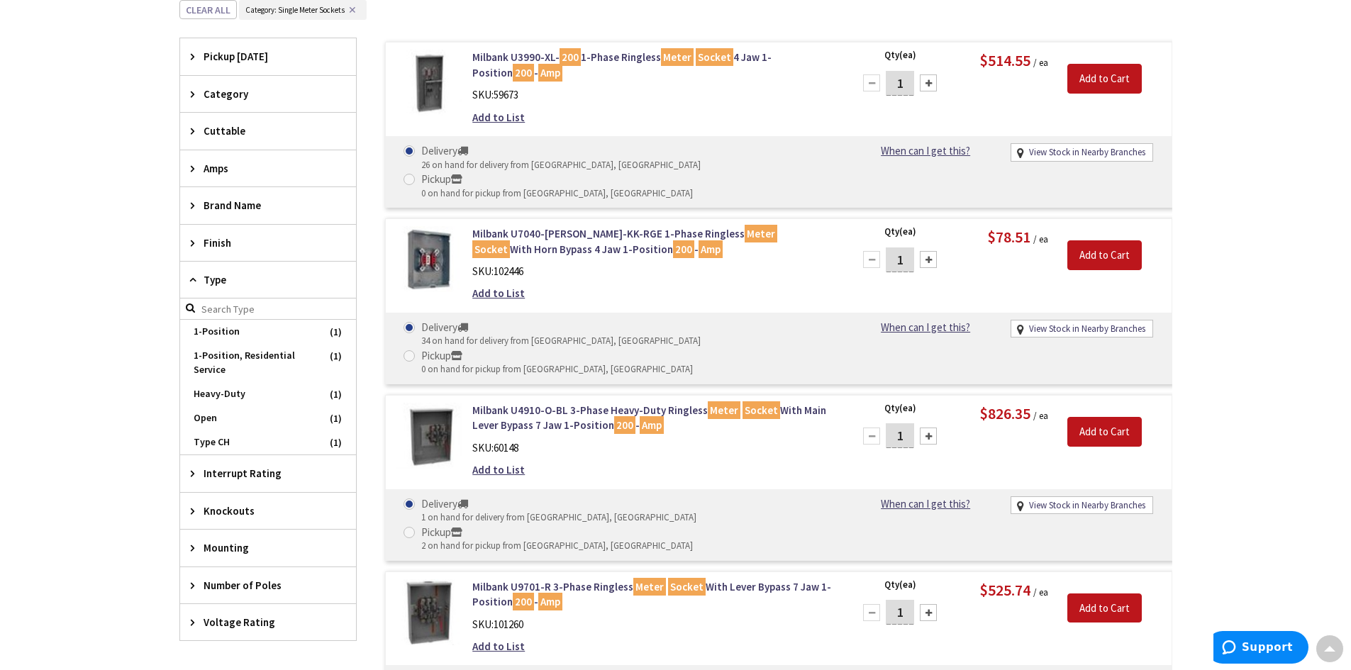
click at [215, 280] on span "Type" at bounding box center [261, 279] width 116 height 15
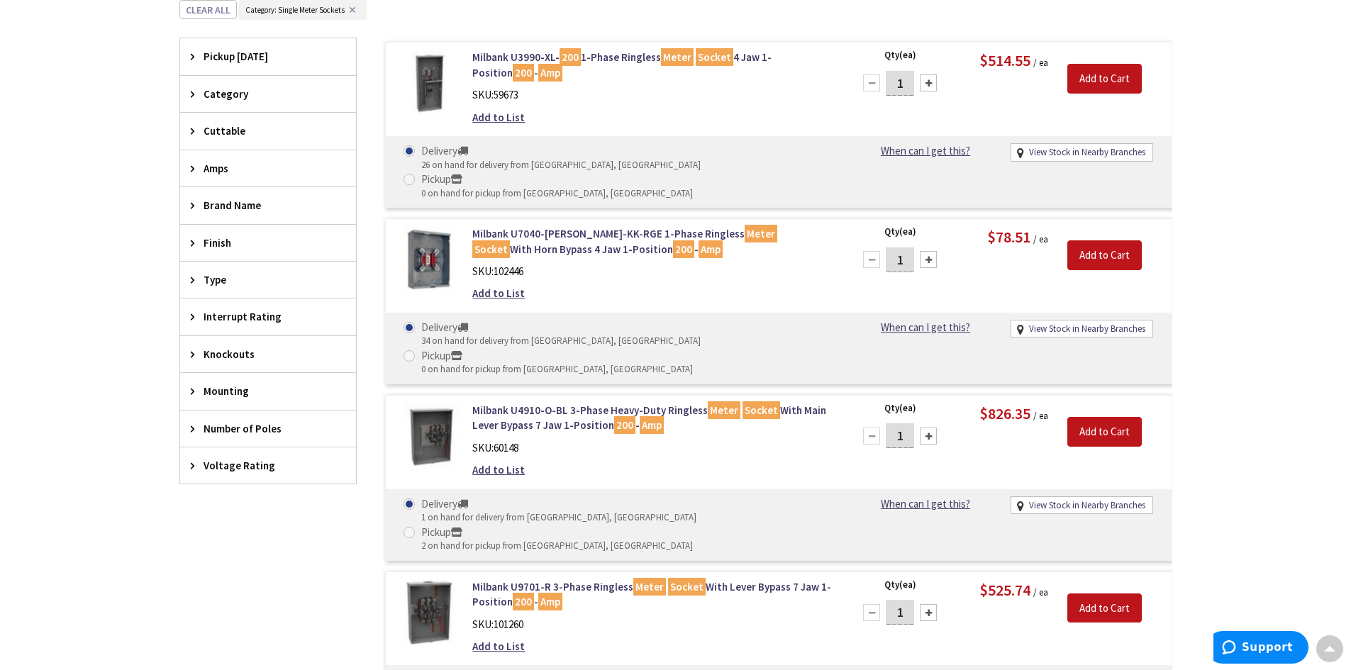
click at [191, 426] on icon at bounding box center [196, 428] width 11 height 11
click at [223, 422] on span "Number of Poles" at bounding box center [261, 428] width 116 height 15
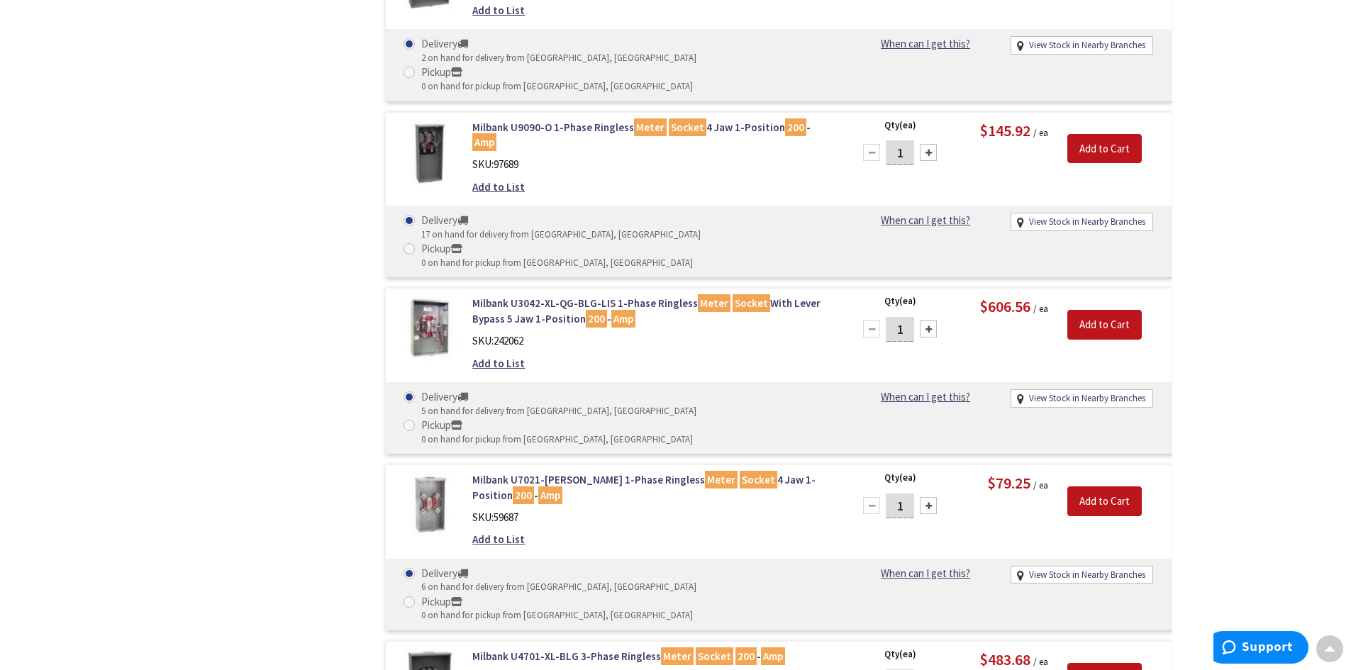
scroll to position [1173, 0]
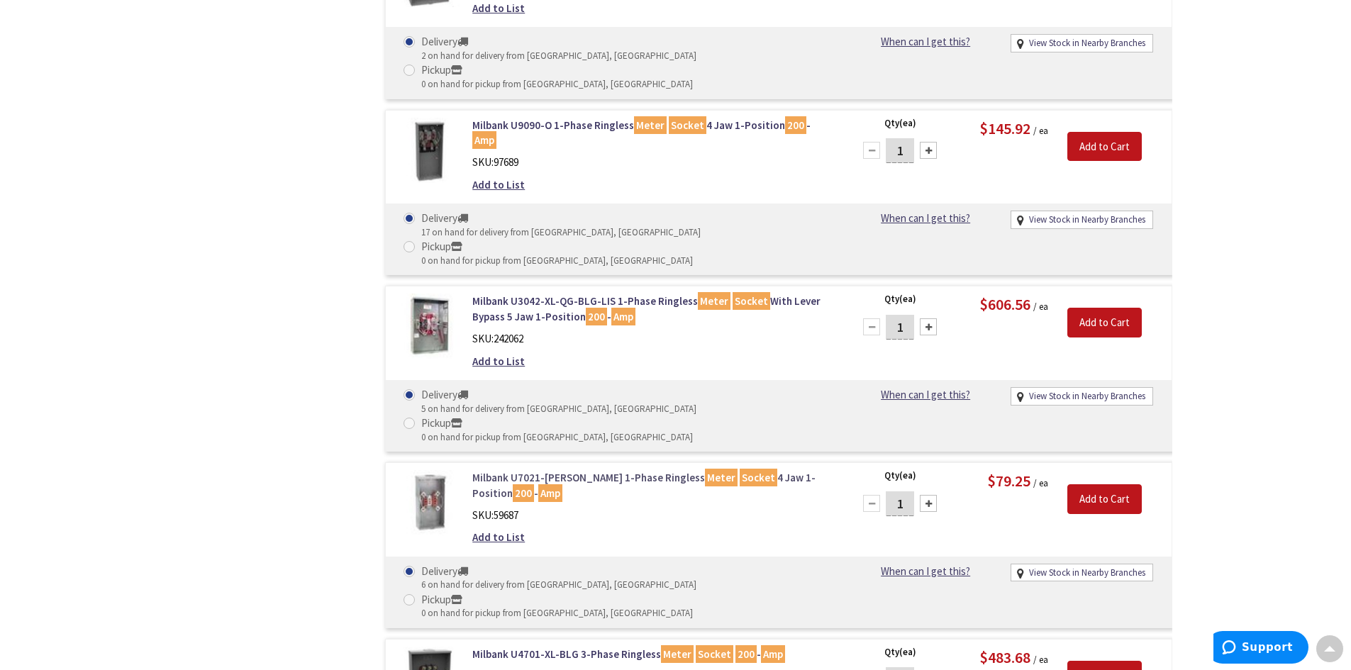
click at [543, 470] on link "Milbank U7021-RL-TG 1-Phase Ringless Meter Socket 4 Jaw 1-Position 200 - Amp" at bounding box center [652, 485] width 361 height 30
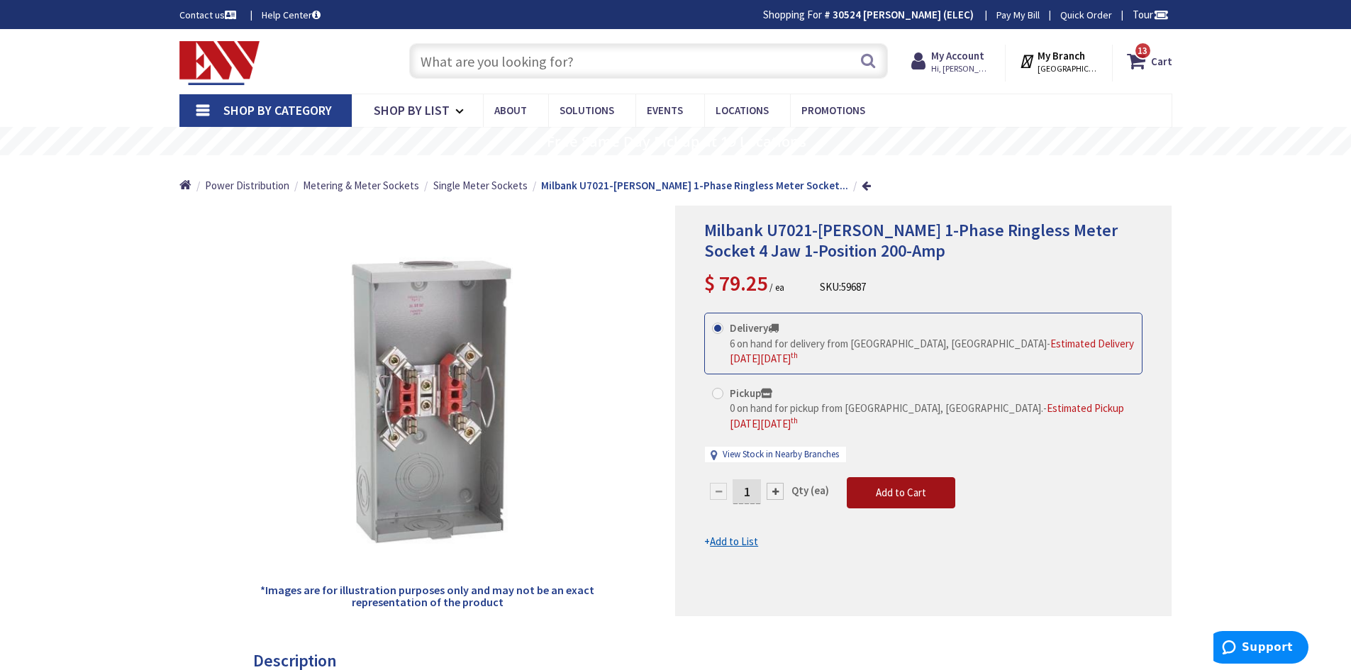
click at [894, 486] on span "Add to Cart" at bounding box center [901, 492] width 50 height 13
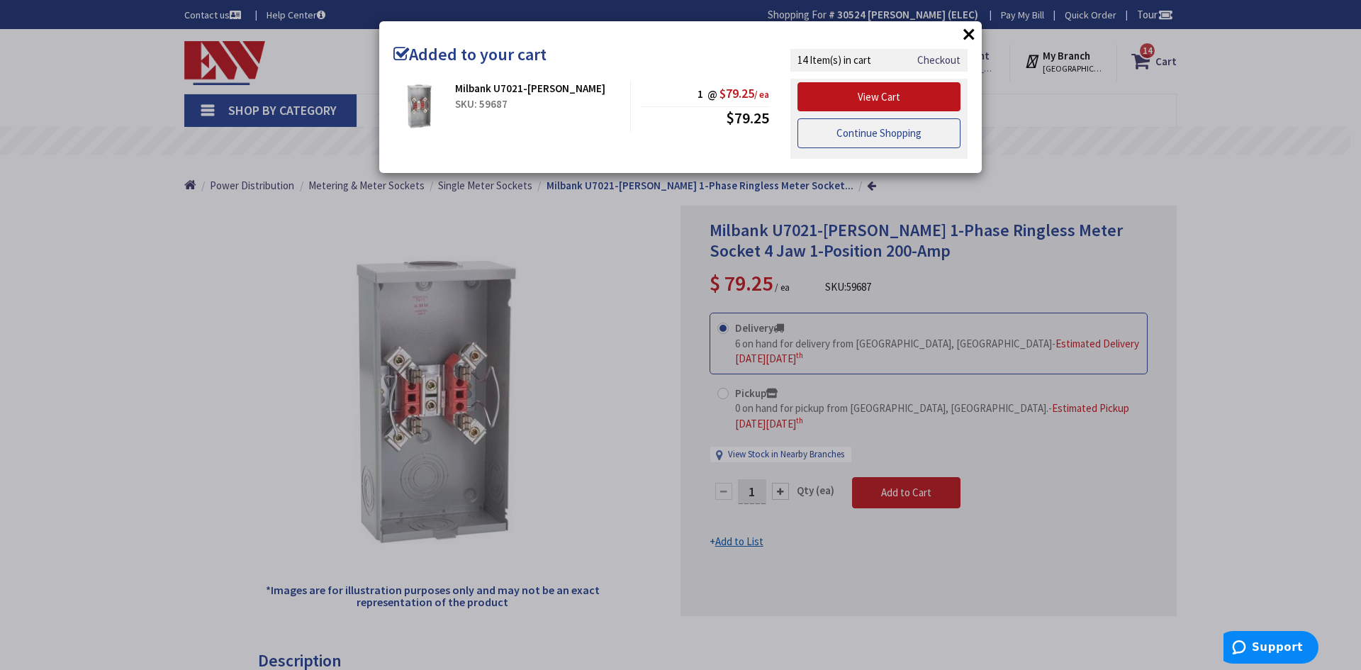
click at [896, 134] on link "Continue Shopping" at bounding box center [879, 133] width 163 height 30
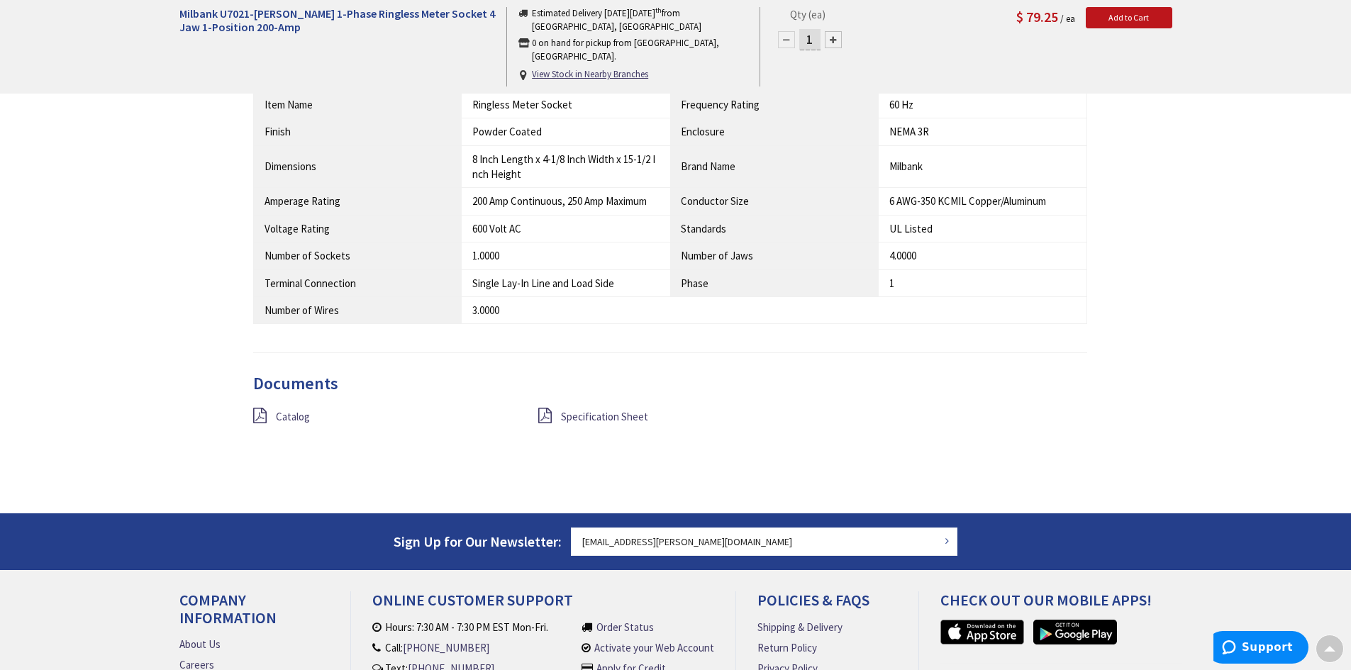
scroll to position [993, 0]
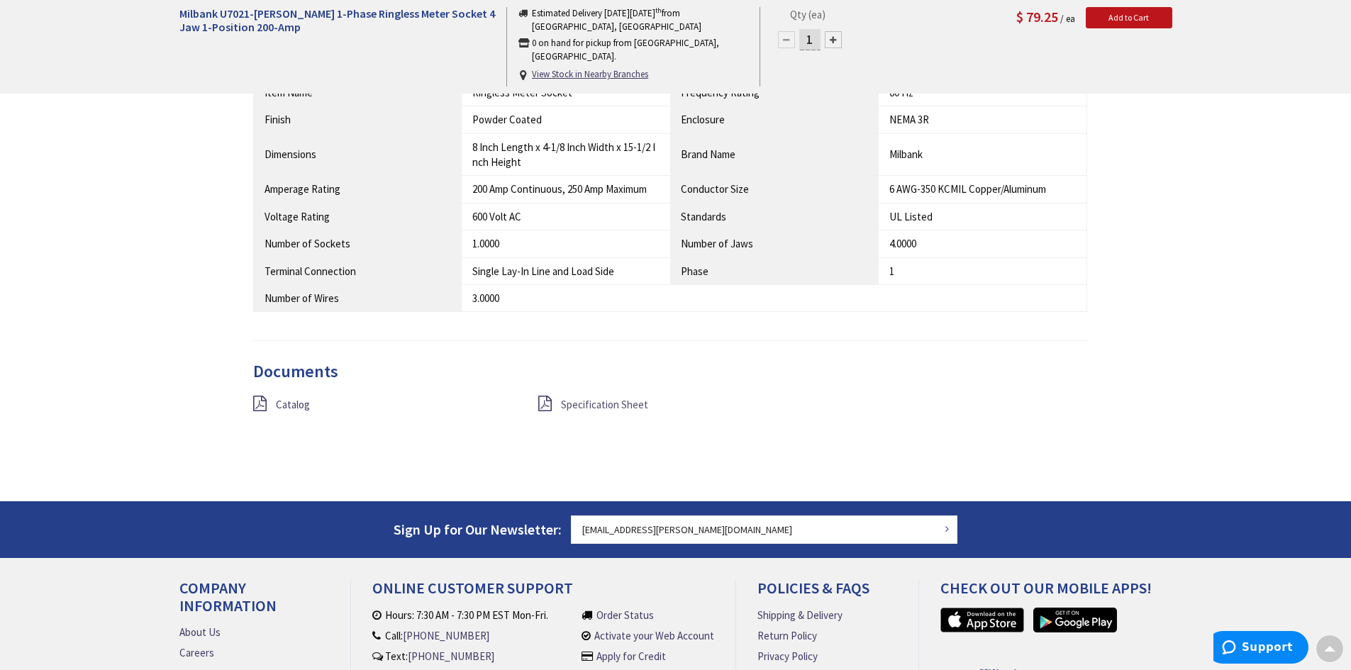
click at [574, 403] on span "Specification Sheet" at bounding box center [604, 404] width 87 height 13
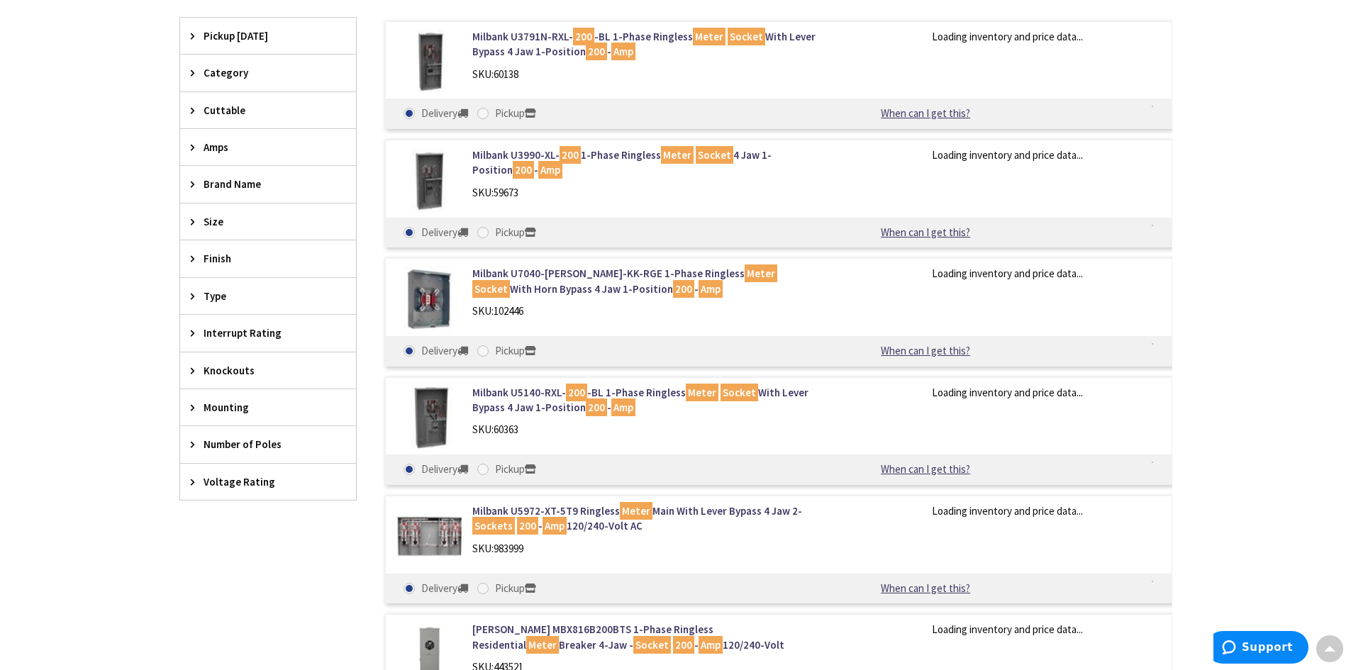
scroll to position [493, 0]
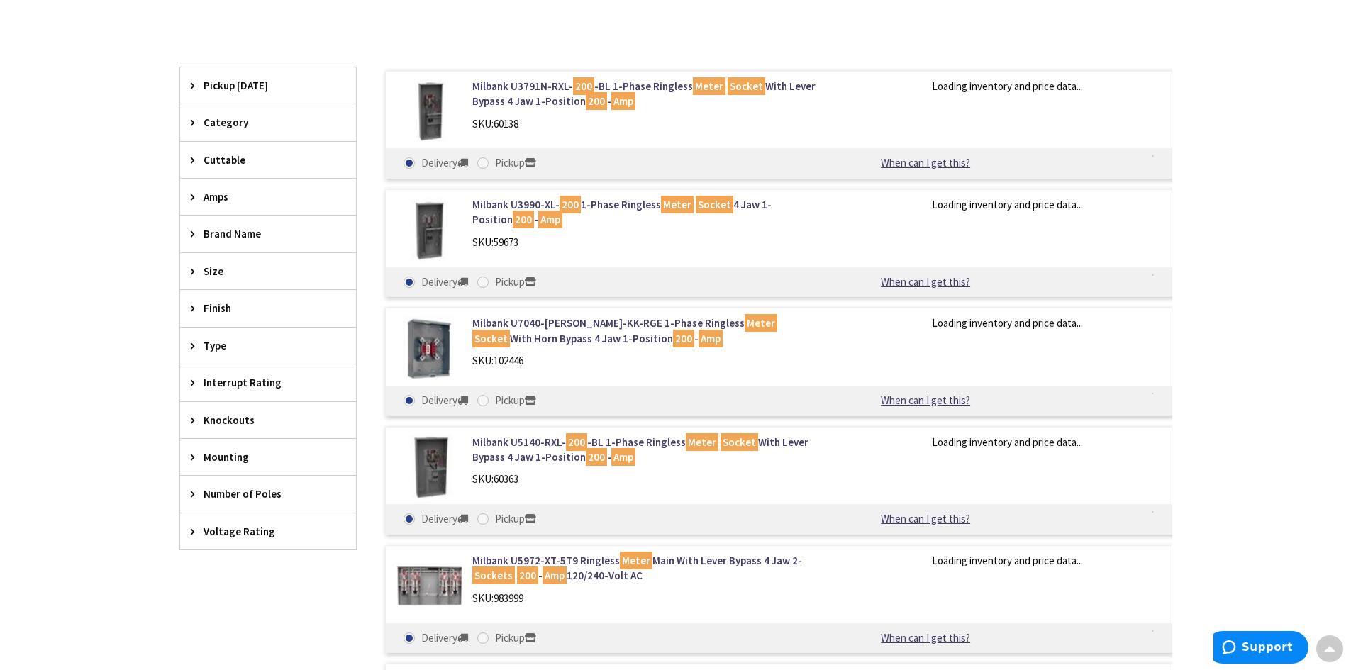
click at [192, 195] on icon at bounding box center [196, 196] width 11 height 11
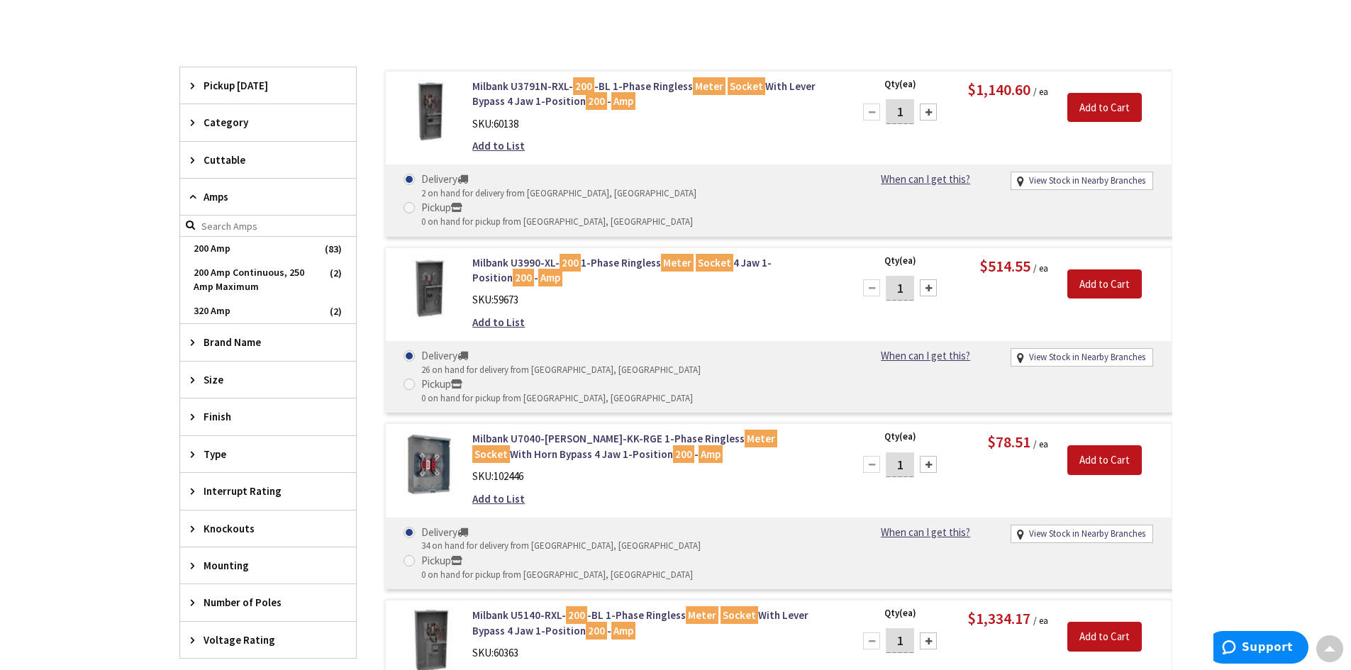
click at [188, 226] on form at bounding box center [268, 226] width 176 height 21
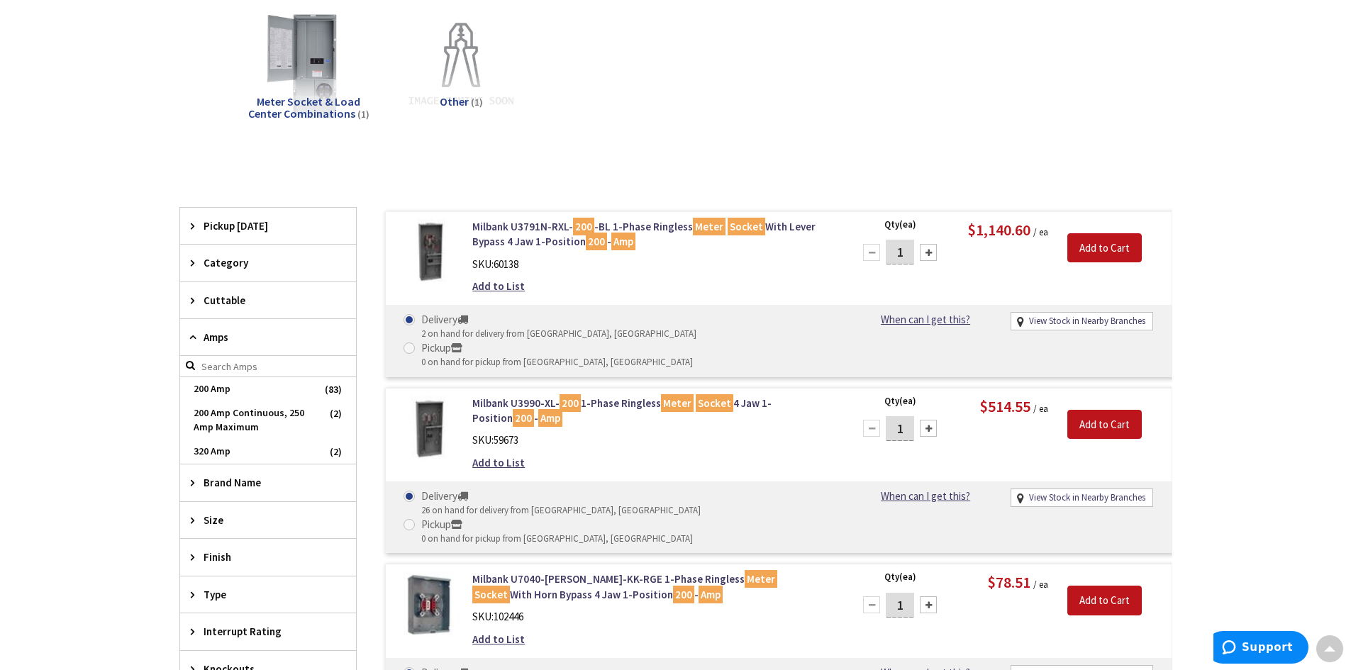
scroll to position [0, 0]
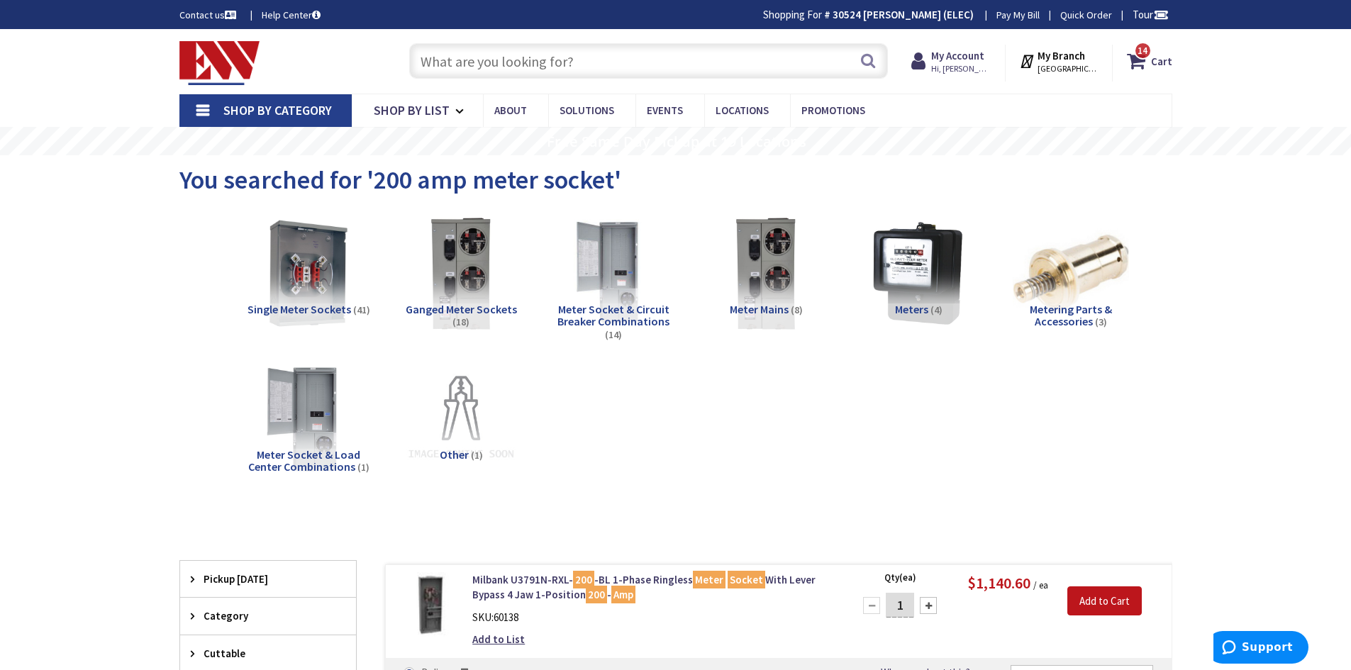
click at [305, 308] on span "Single Meter Sockets" at bounding box center [299, 309] width 104 height 14
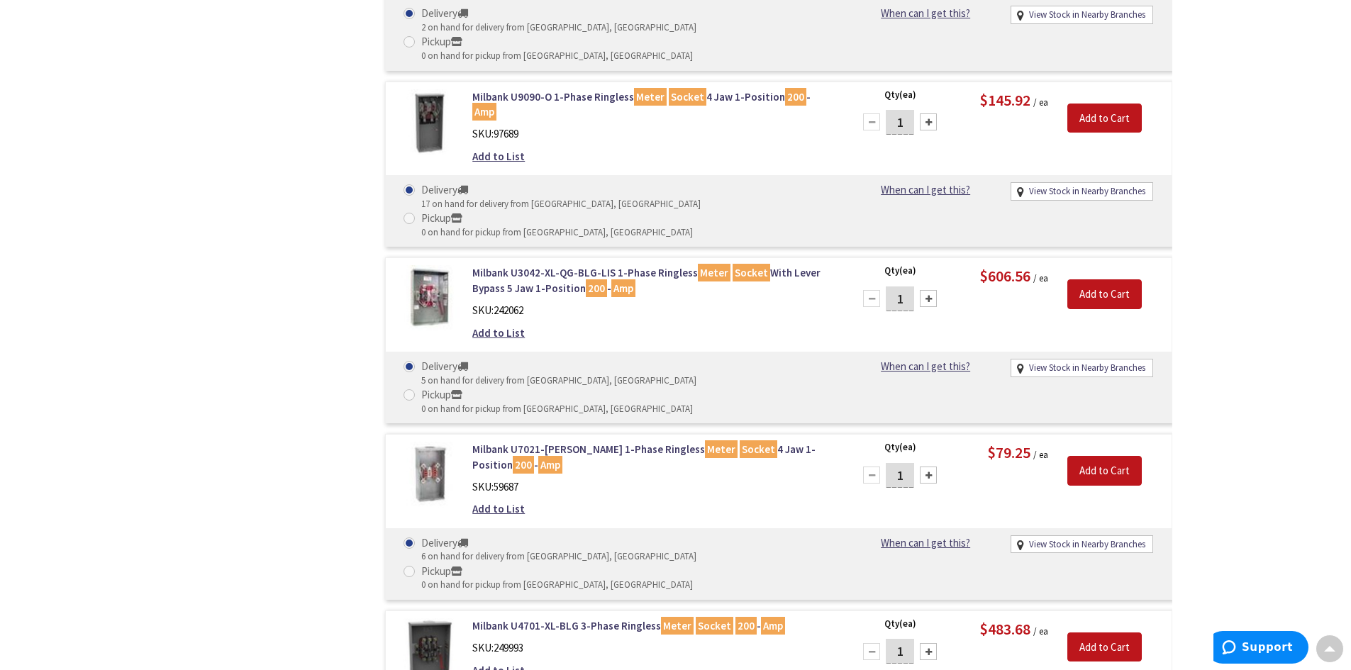
scroll to position [1244, 0]
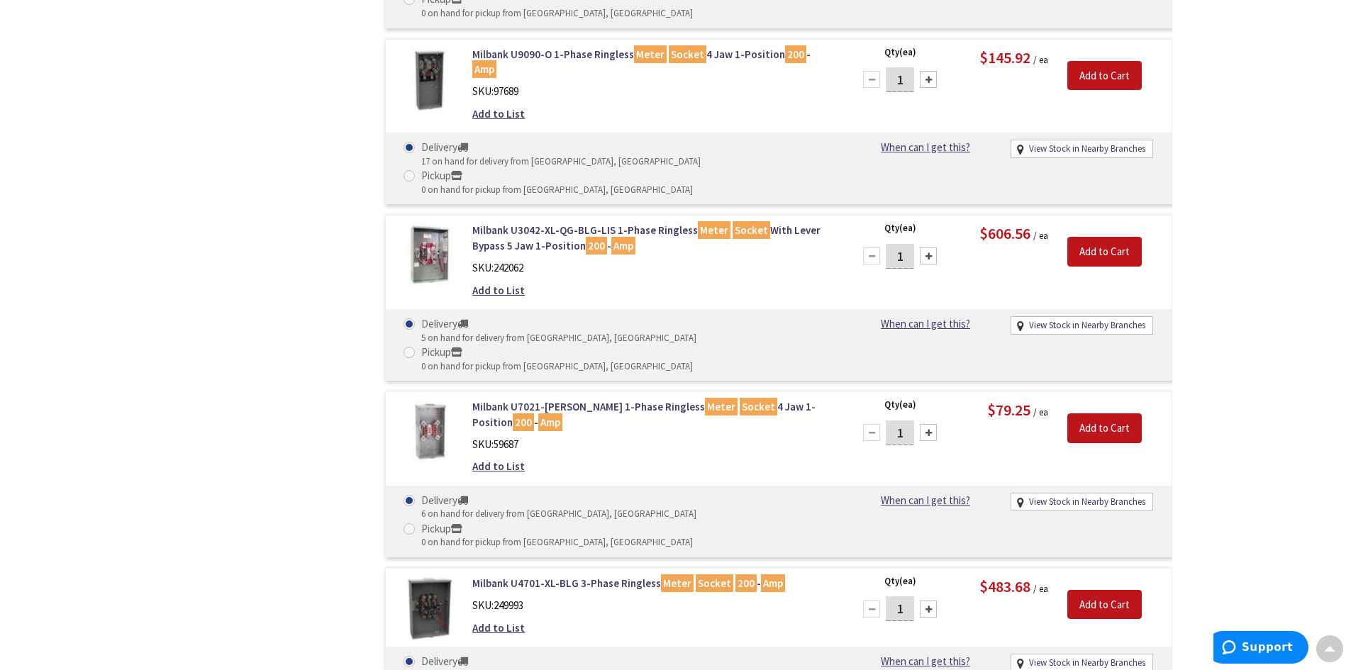
click at [425, 399] on img at bounding box center [429, 432] width 66 height 66
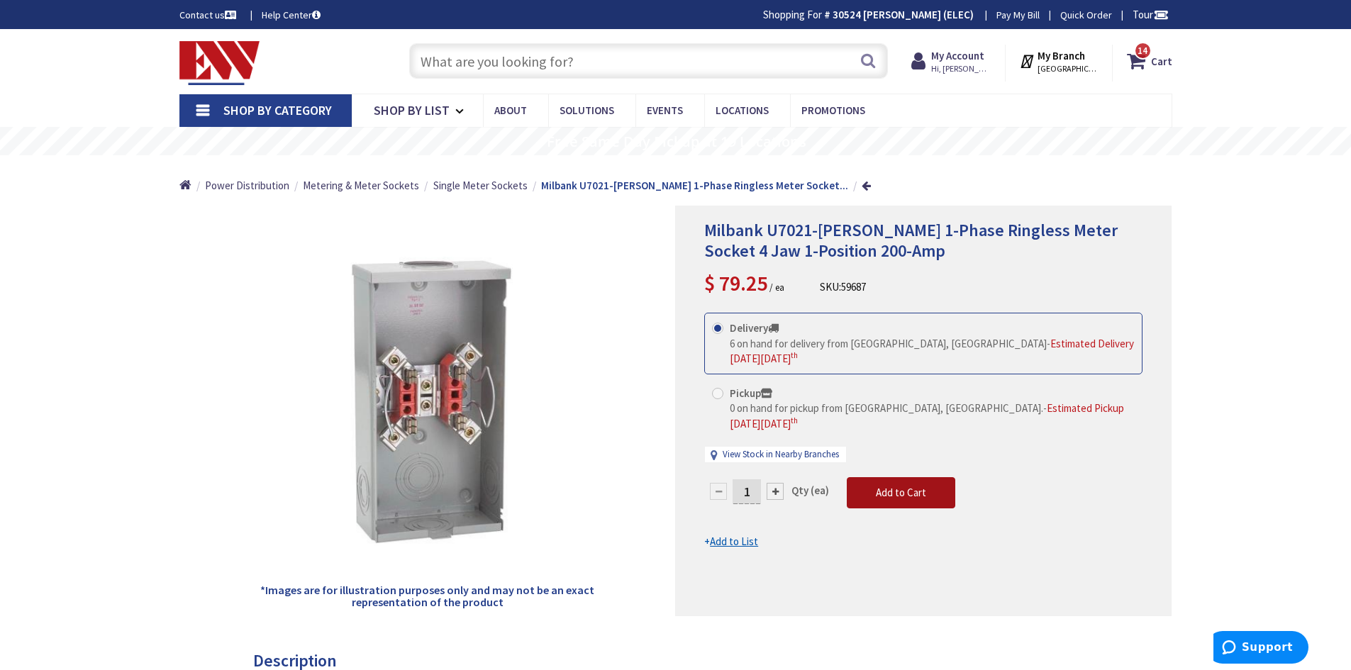
click at [902, 486] on span "Add to Cart" at bounding box center [901, 492] width 50 height 13
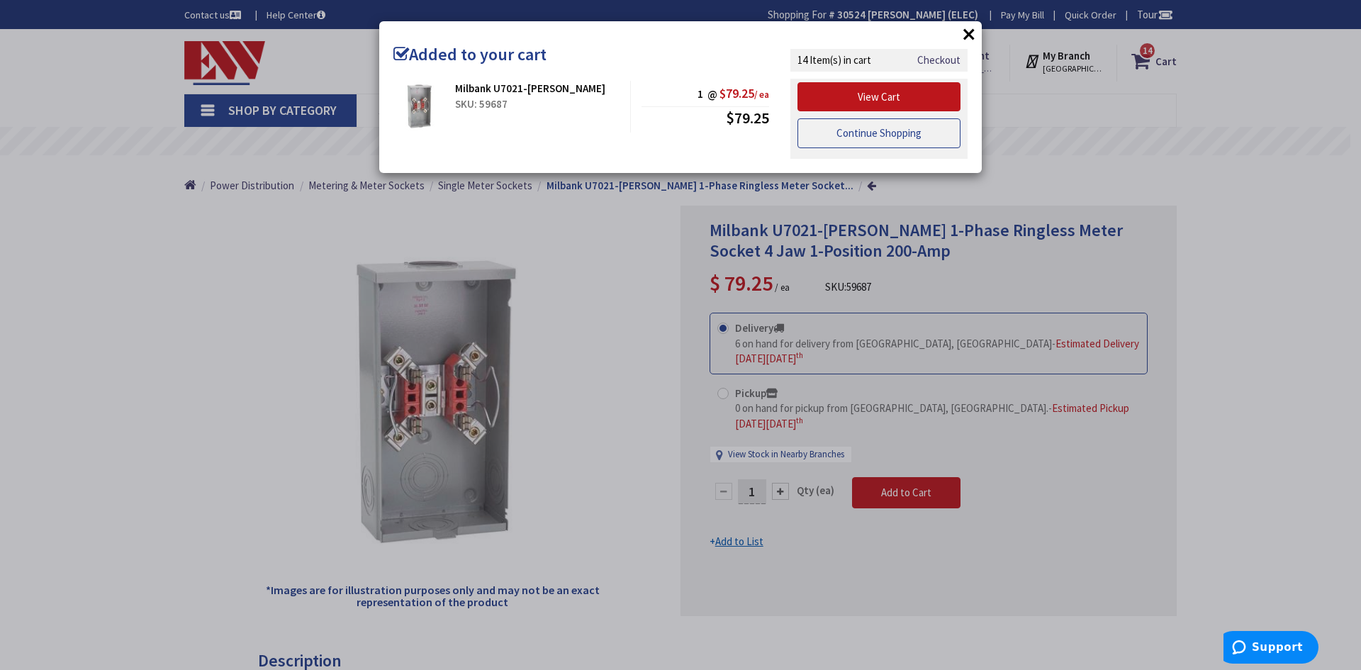
click at [859, 132] on link "Continue Shopping" at bounding box center [879, 133] width 163 height 30
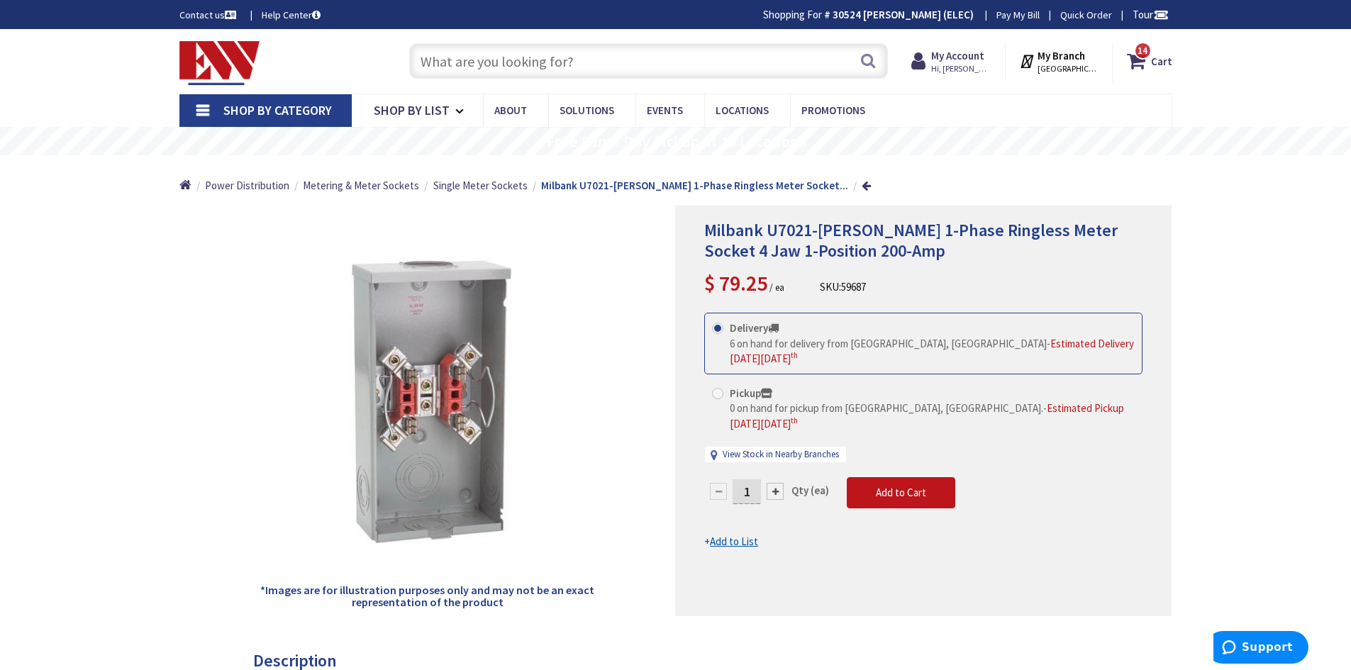
click at [581, 62] on input "text" at bounding box center [648, 60] width 479 height 35
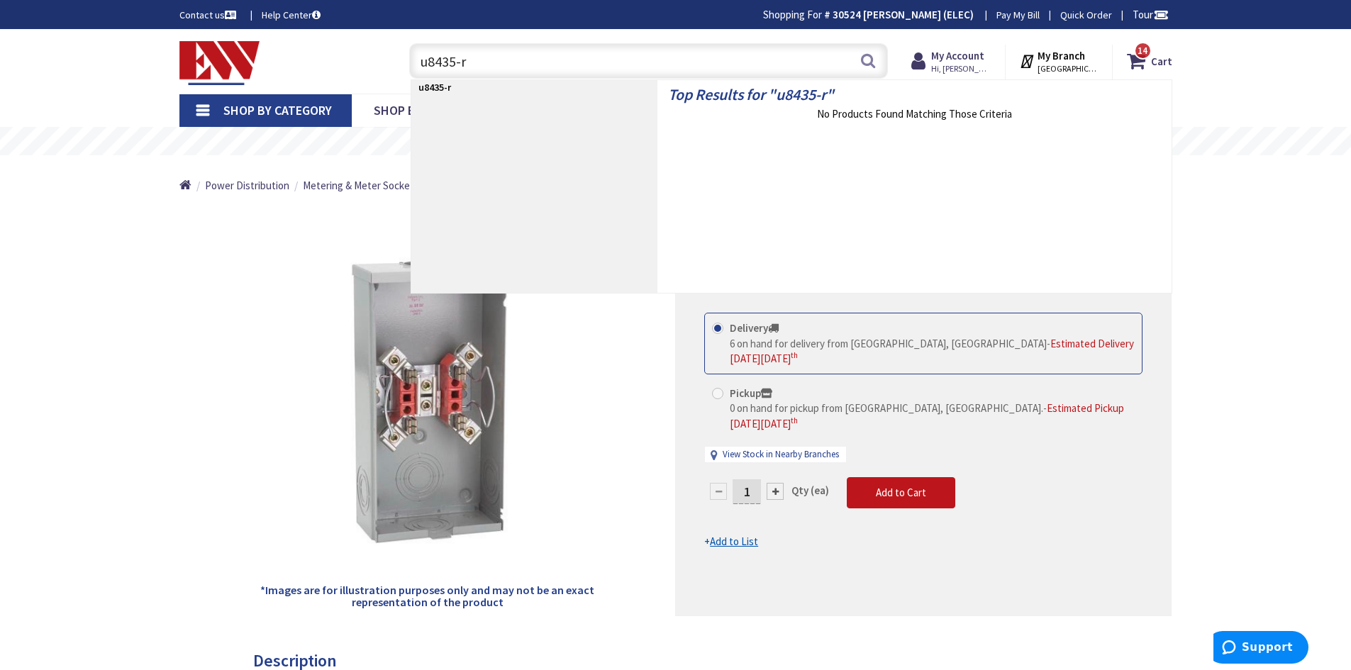
type input "u8435-rl"
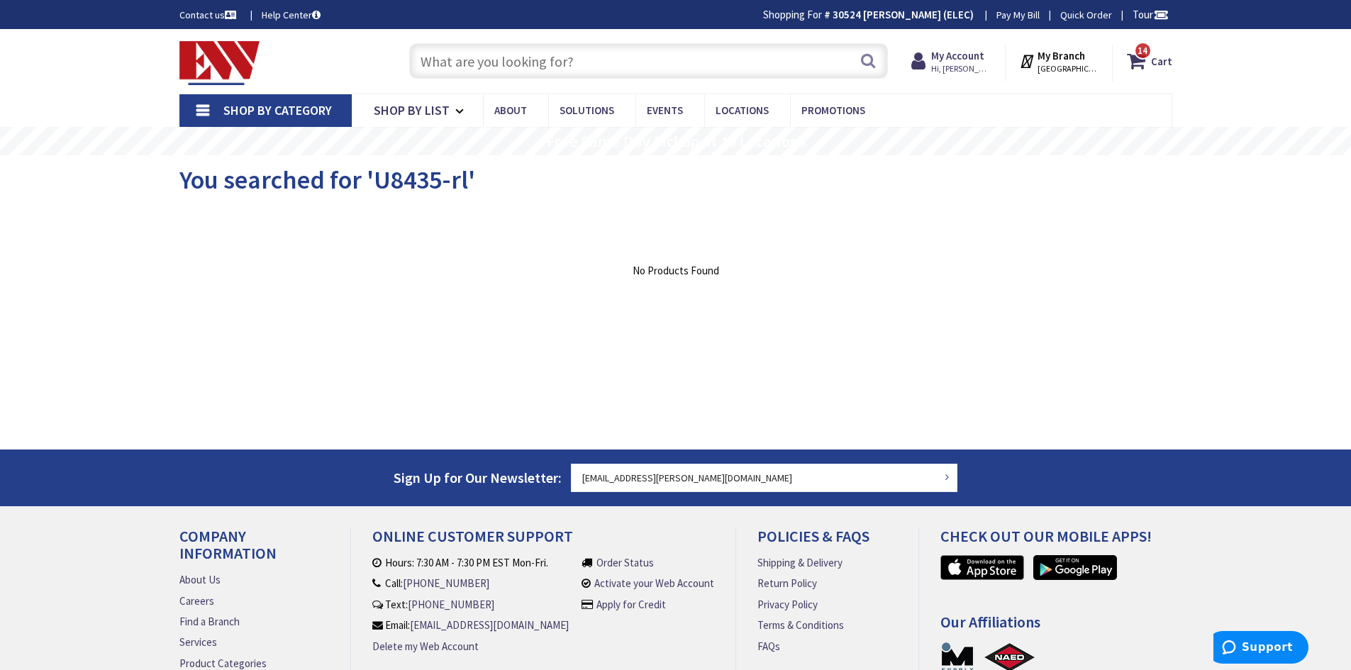
click at [579, 62] on input "text" at bounding box center [648, 60] width 479 height 35
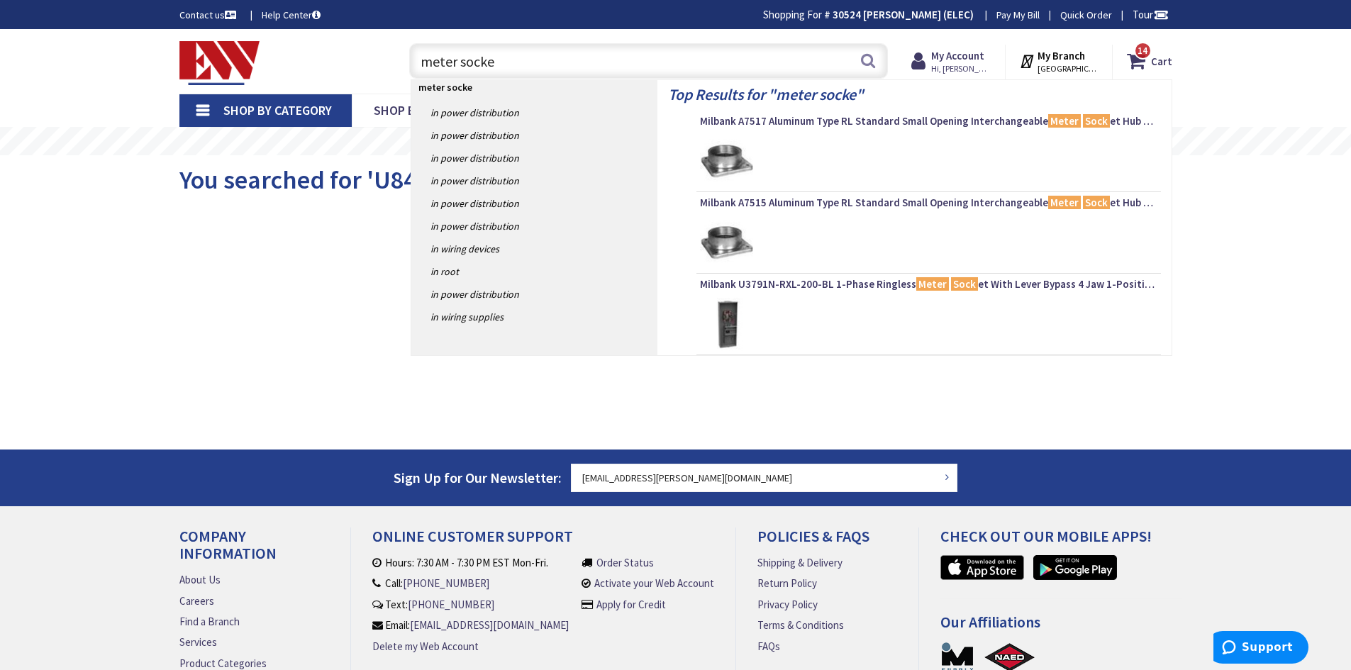
type input "meter socket"
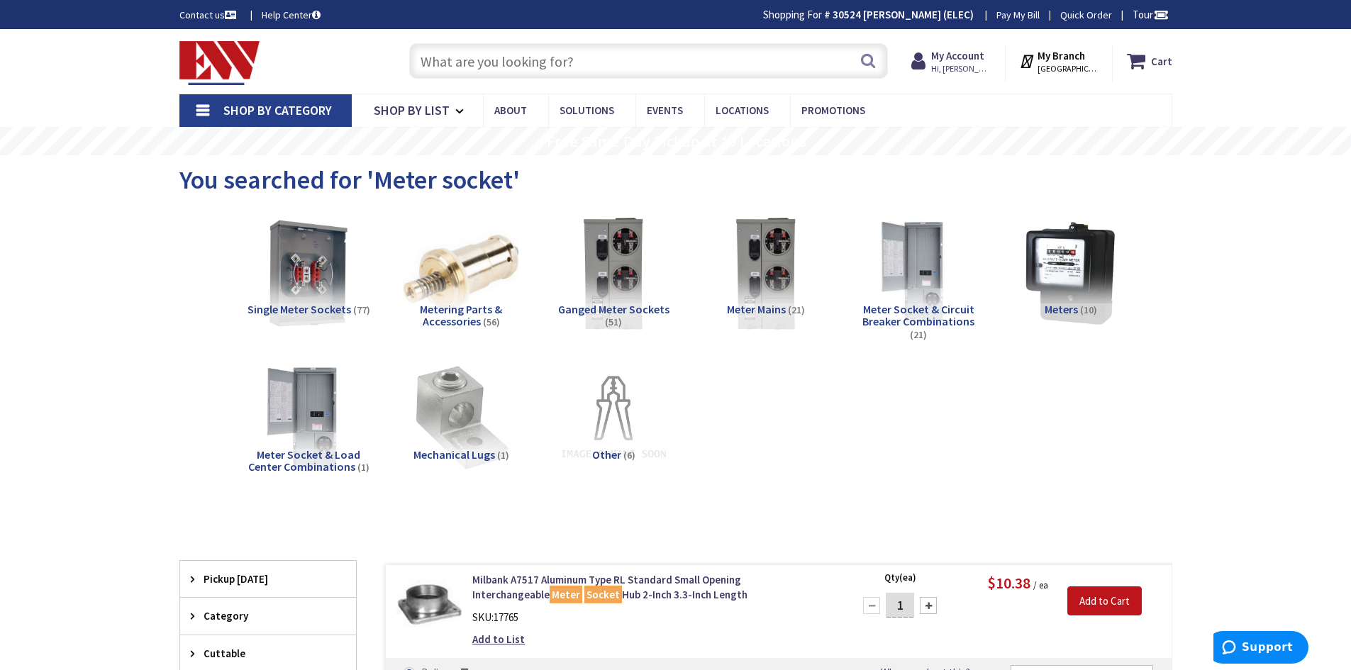
click at [306, 306] on span "Single Meter Sockets" at bounding box center [299, 309] width 104 height 14
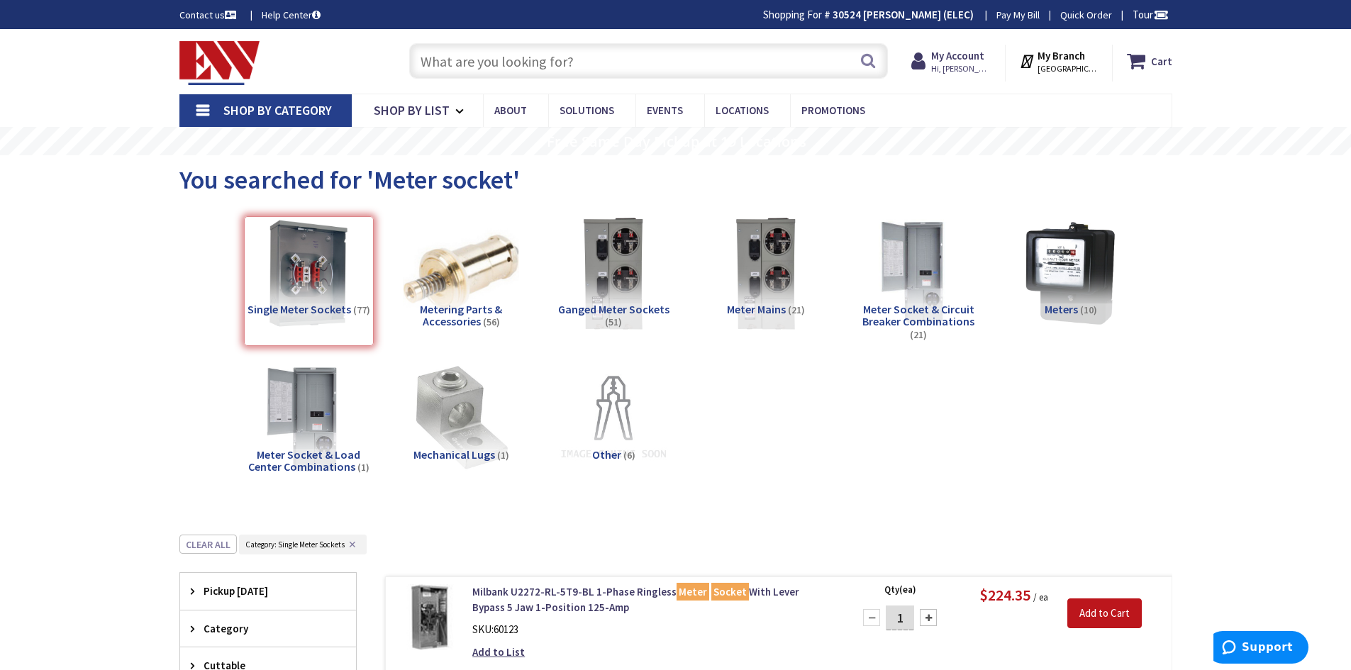
scroll to position [535, 0]
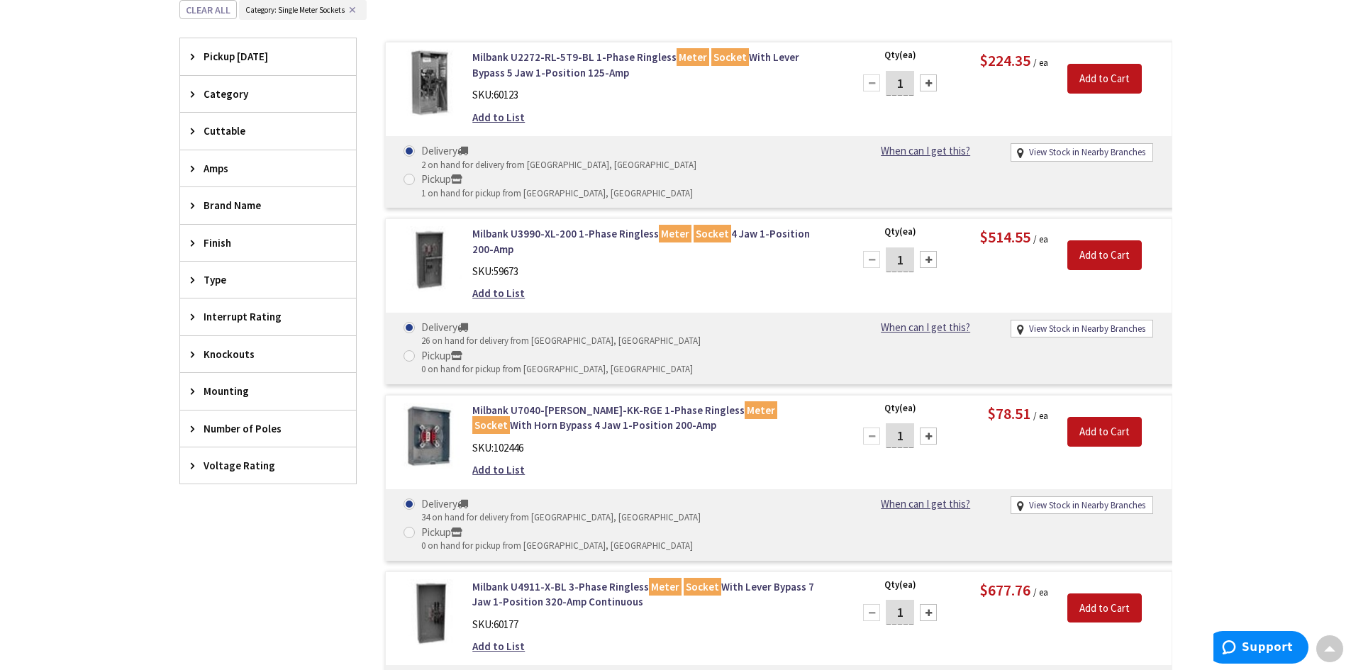
click at [191, 168] on icon at bounding box center [196, 168] width 11 height 11
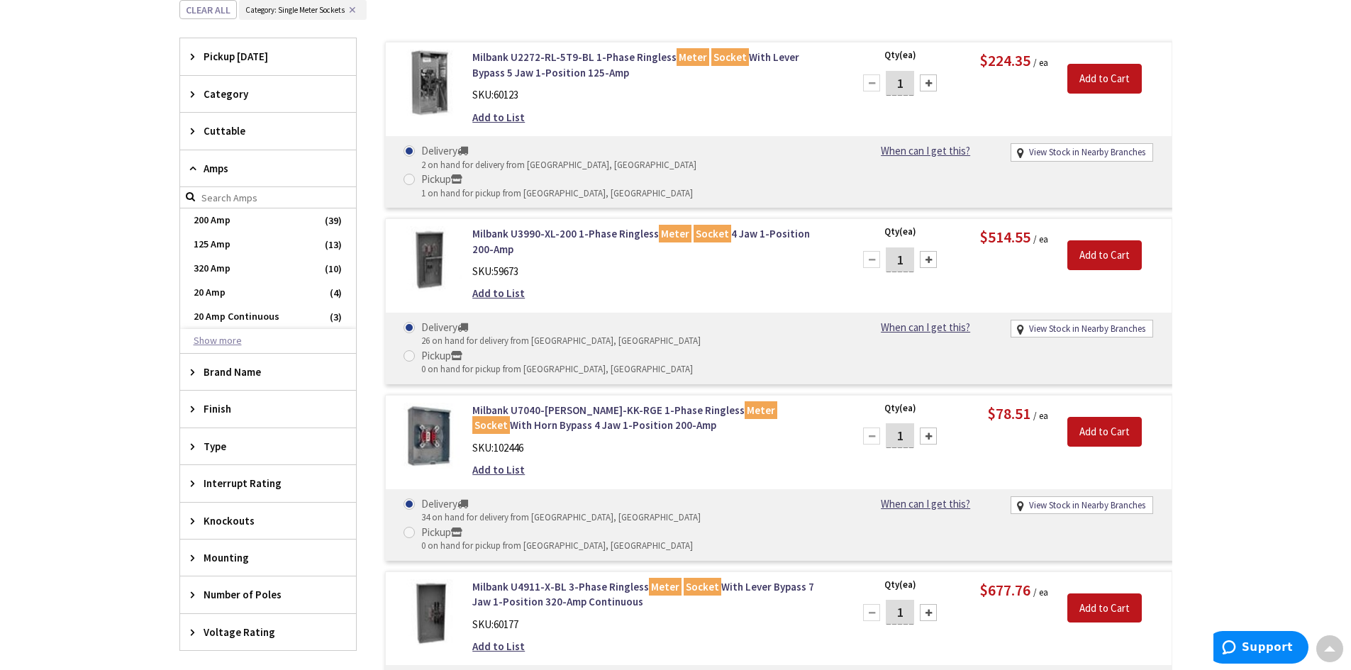
click at [225, 338] on button "Show more" at bounding box center [268, 341] width 176 height 24
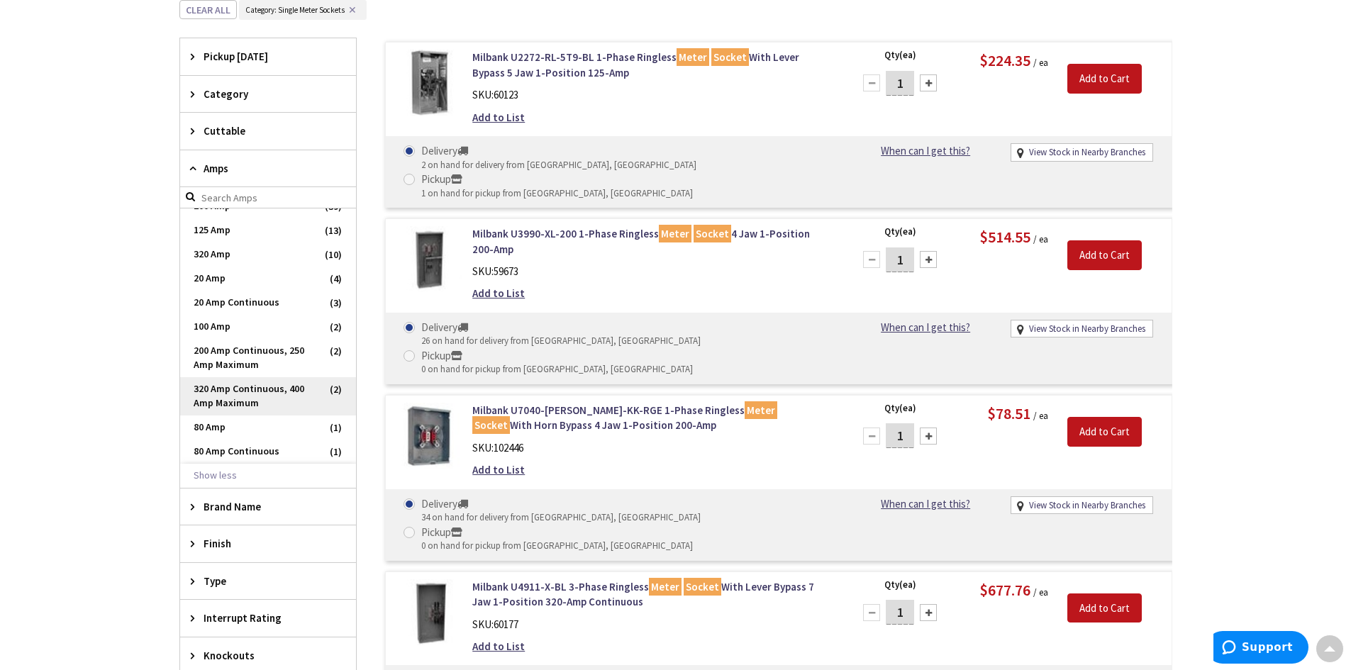
scroll to position [606, 0]
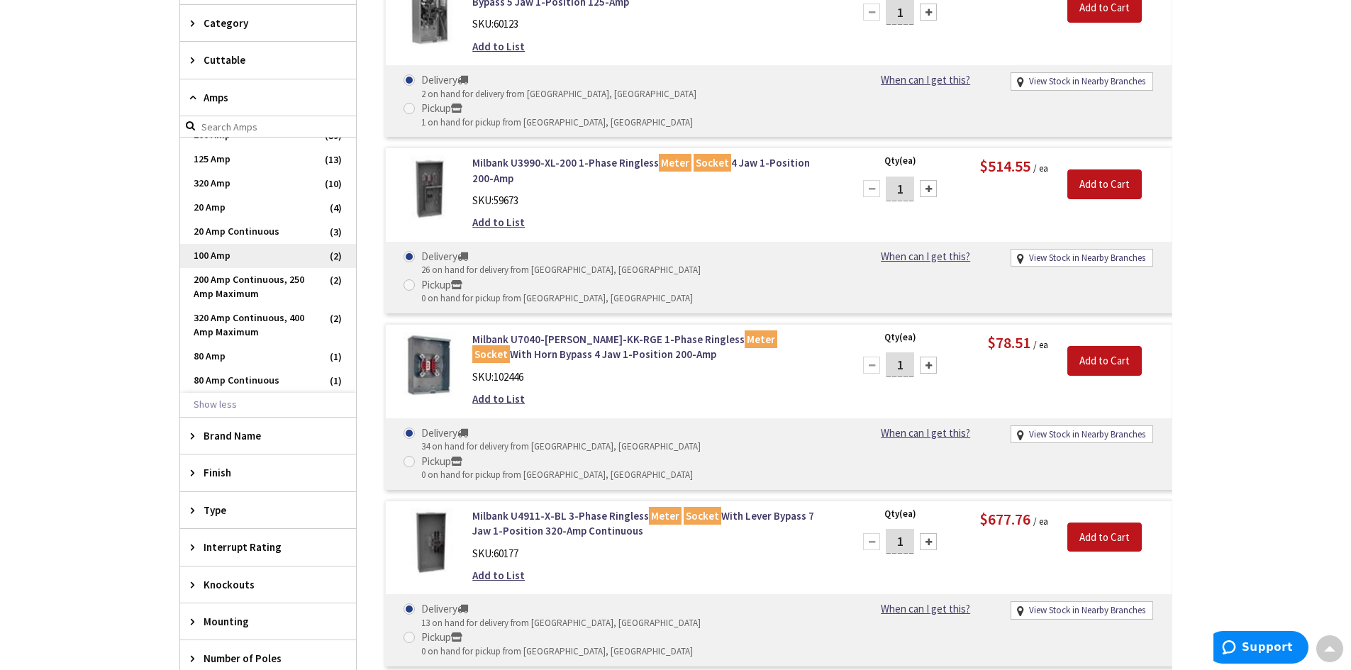
click at [213, 255] on span "100 Amp" at bounding box center [268, 256] width 176 height 24
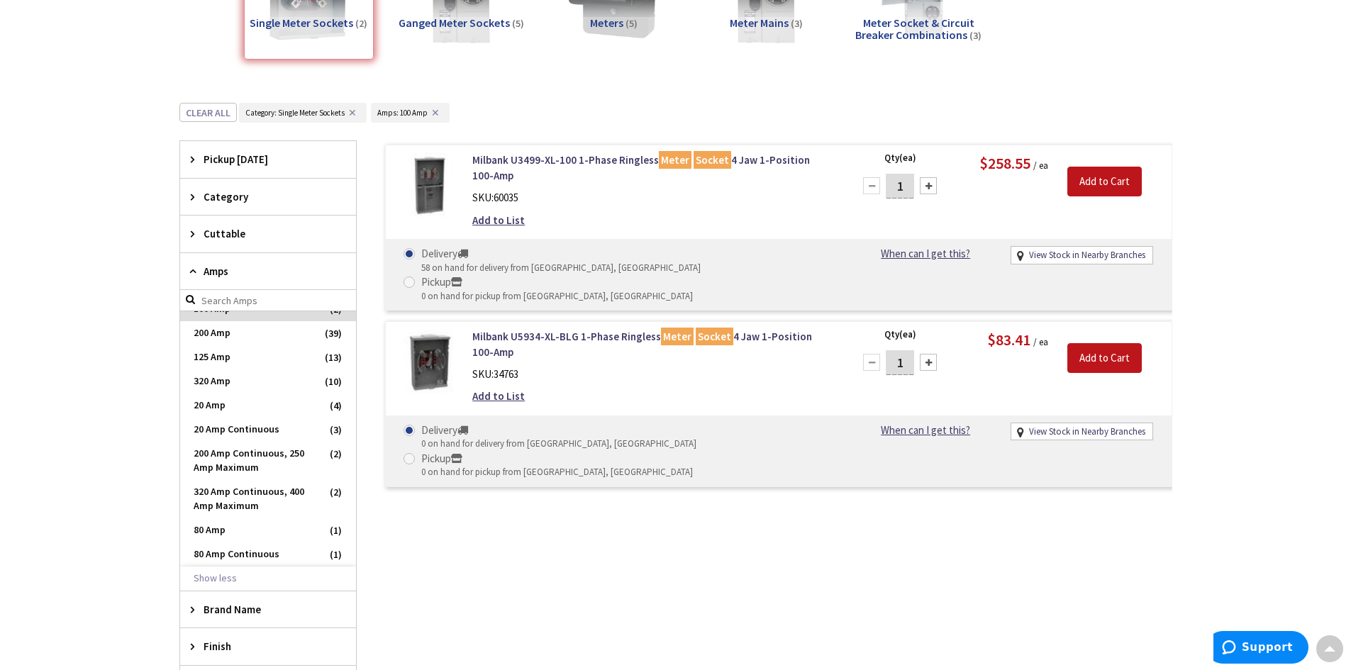
scroll to position [389, 0]
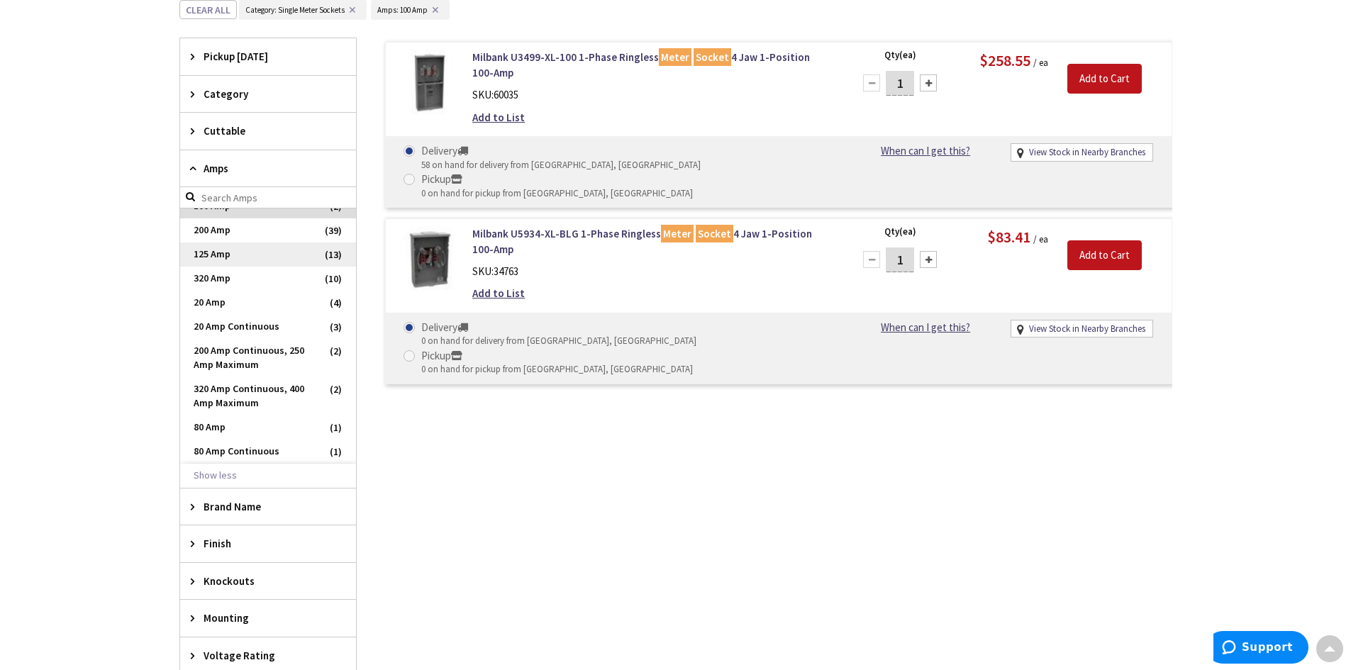
click at [222, 255] on span "125 Amp" at bounding box center [268, 254] width 176 height 24
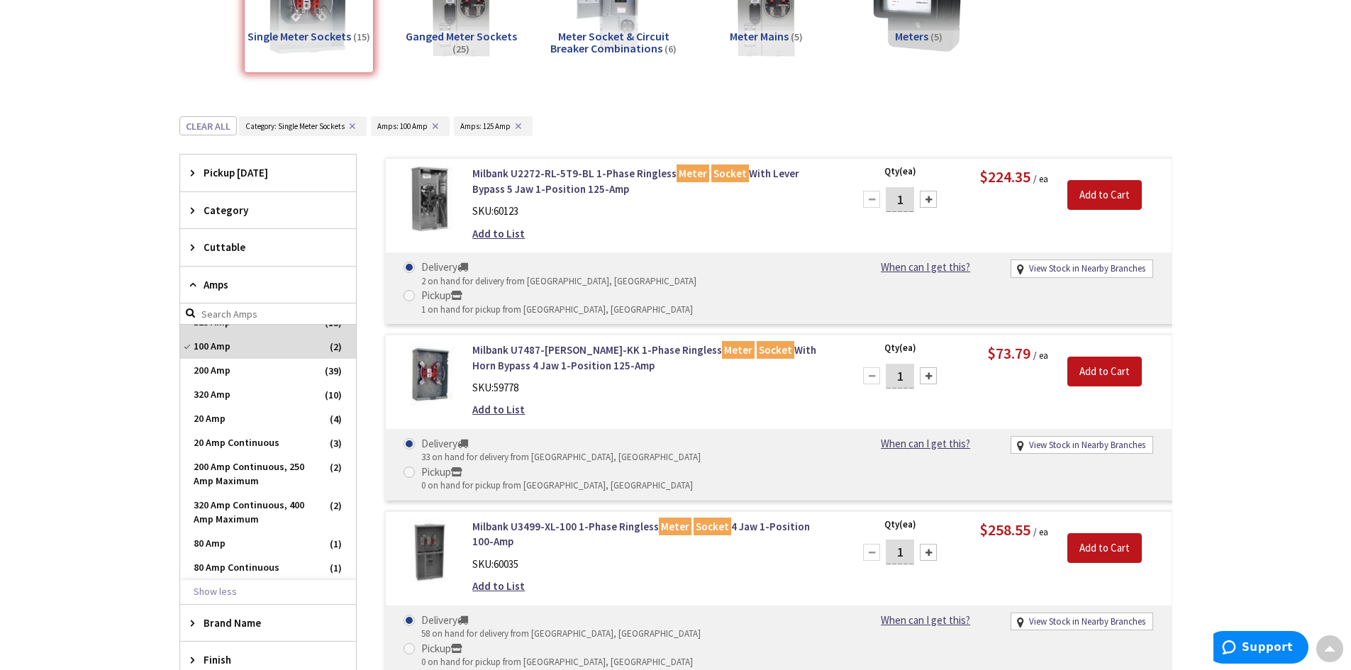
scroll to position [247, 0]
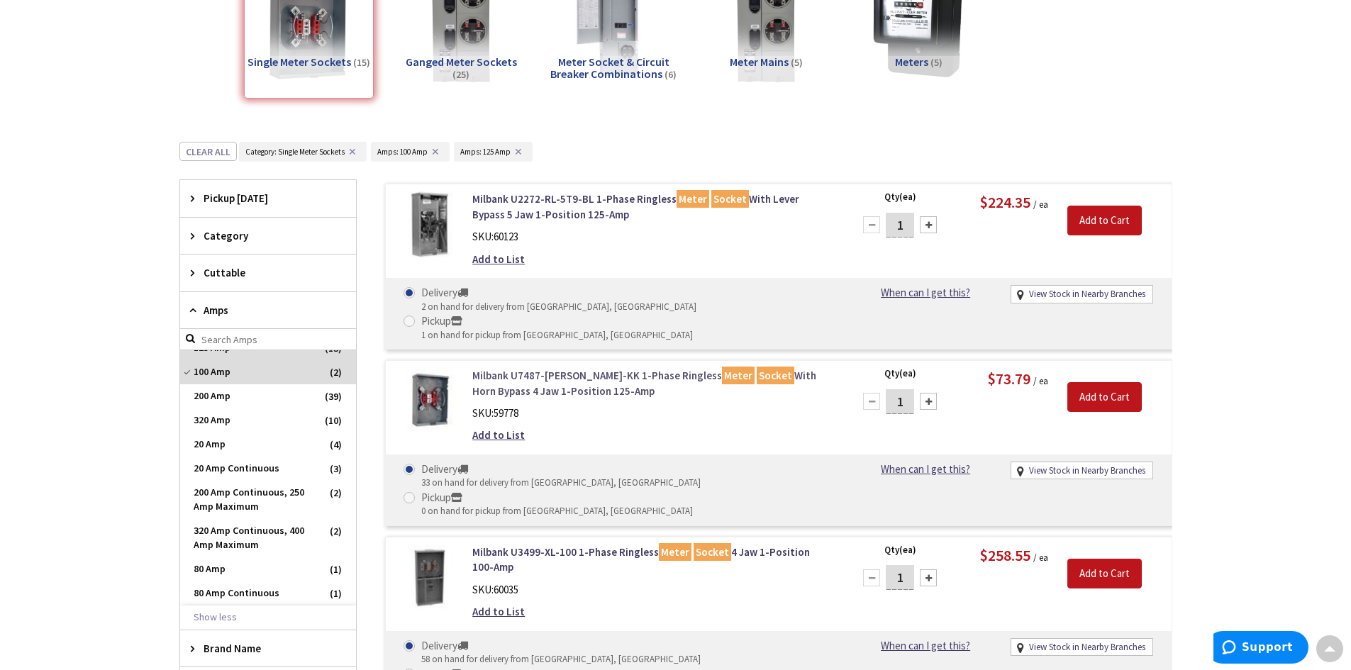
click at [495, 368] on link "Milbank U7487-RL-TG-KK 1-Phase Ringless Meter Socket With Horn Bypass 4 Jaw 1-P…" at bounding box center [652, 383] width 361 height 30
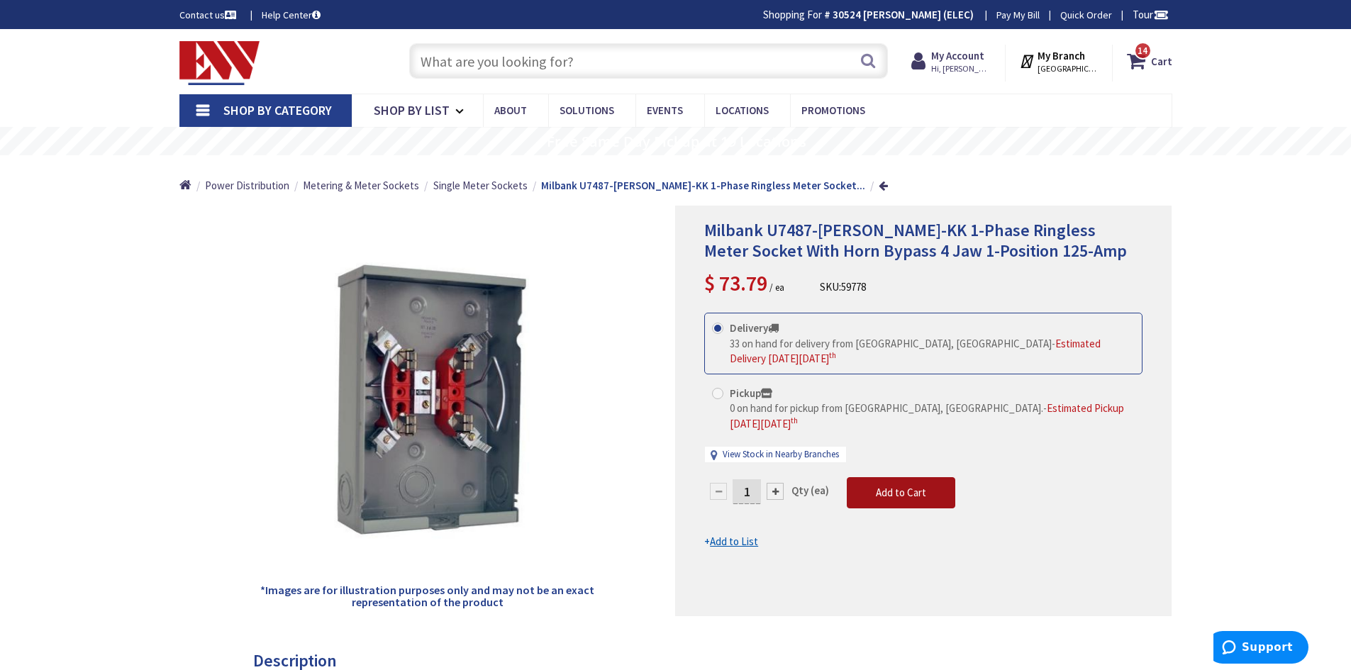
click at [906, 486] on span "Add to Cart" at bounding box center [901, 492] width 50 height 13
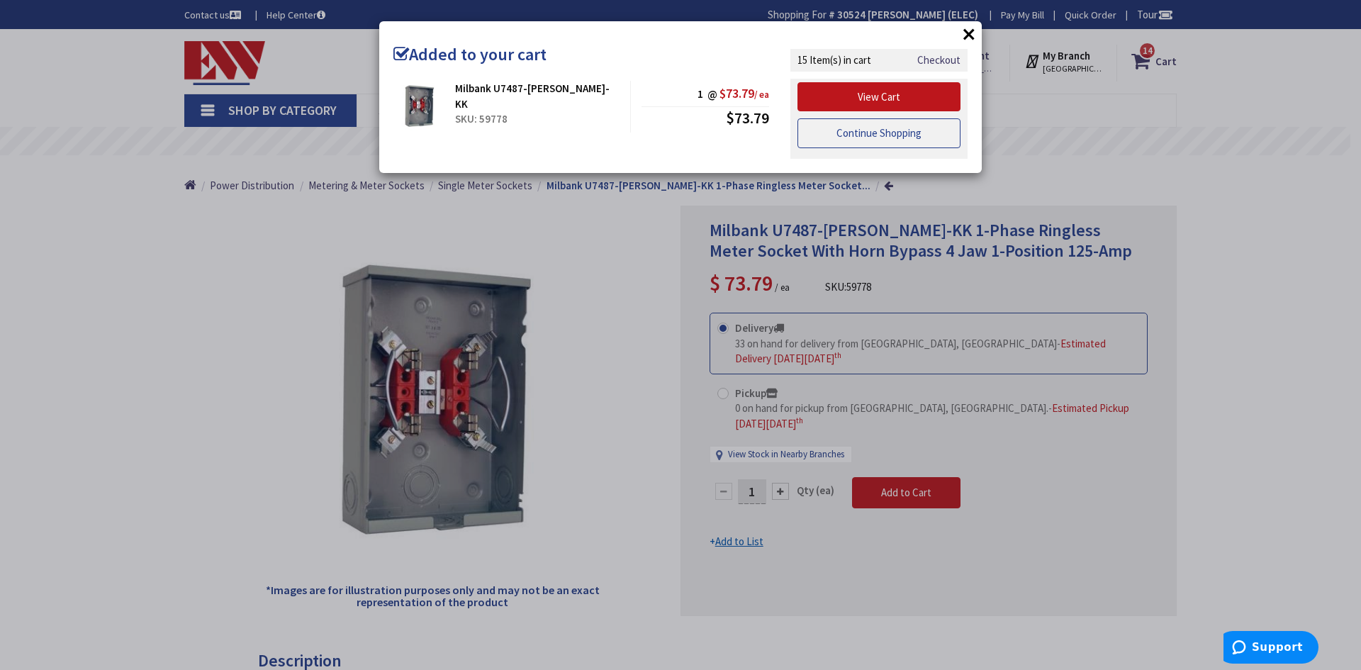
click at [858, 131] on link "Continue Shopping" at bounding box center [879, 133] width 163 height 30
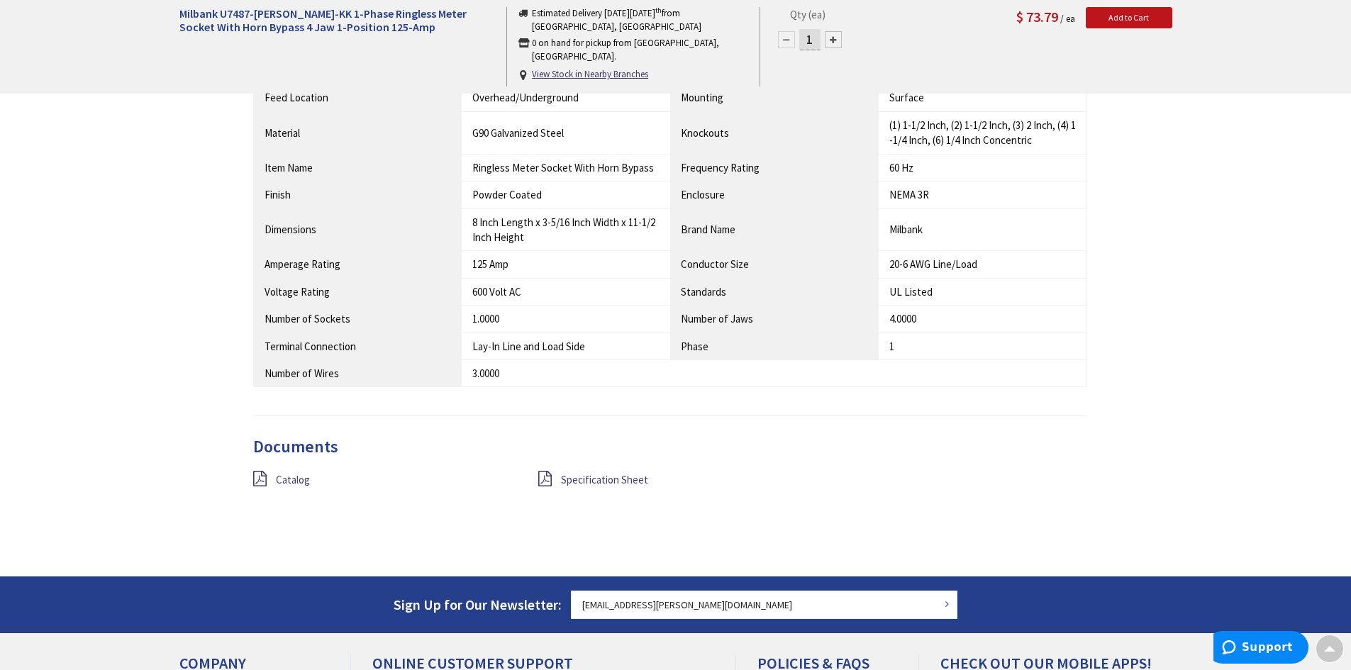
scroll to position [1156, 0]
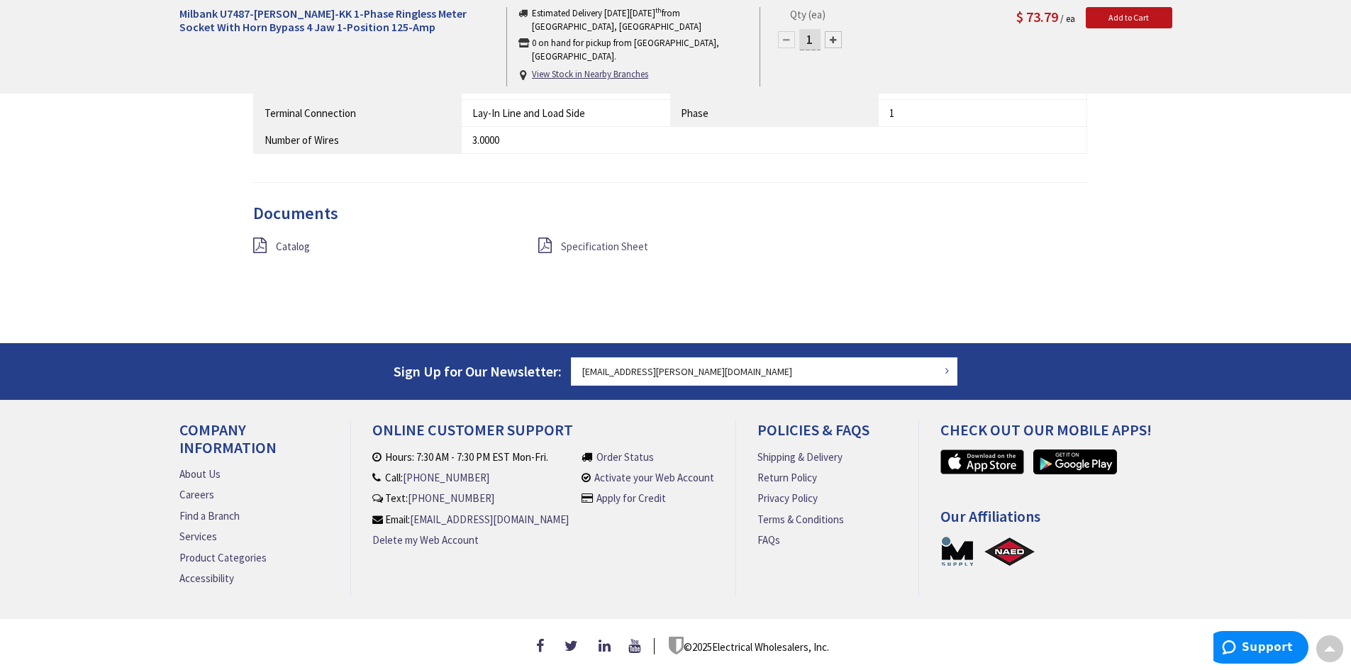
click at [571, 240] on span "Specification Sheet" at bounding box center [604, 246] width 87 height 13
